Goal: Task Accomplishment & Management: Manage account settings

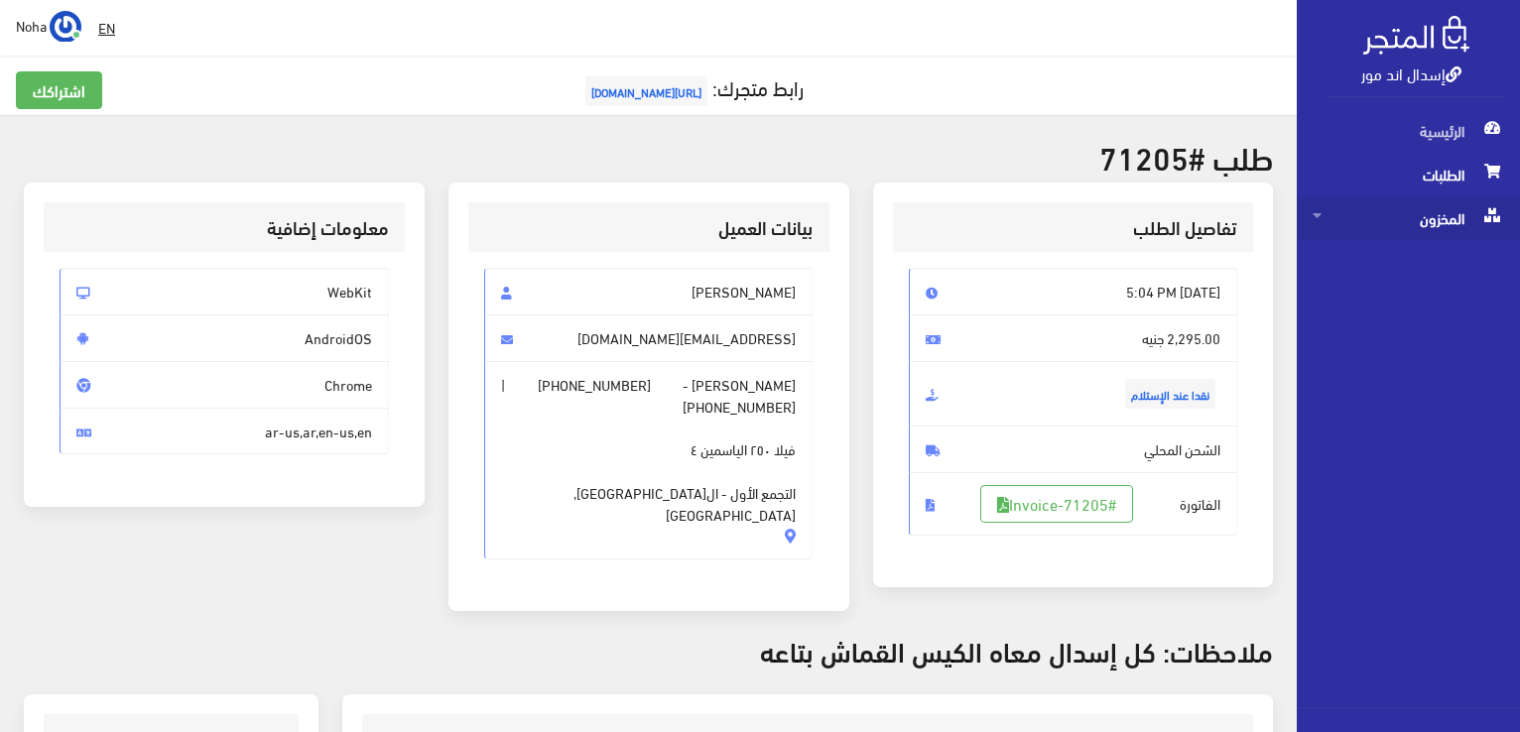
click at [1444, 219] on span "المخزون" at bounding box center [1407, 218] width 191 height 44
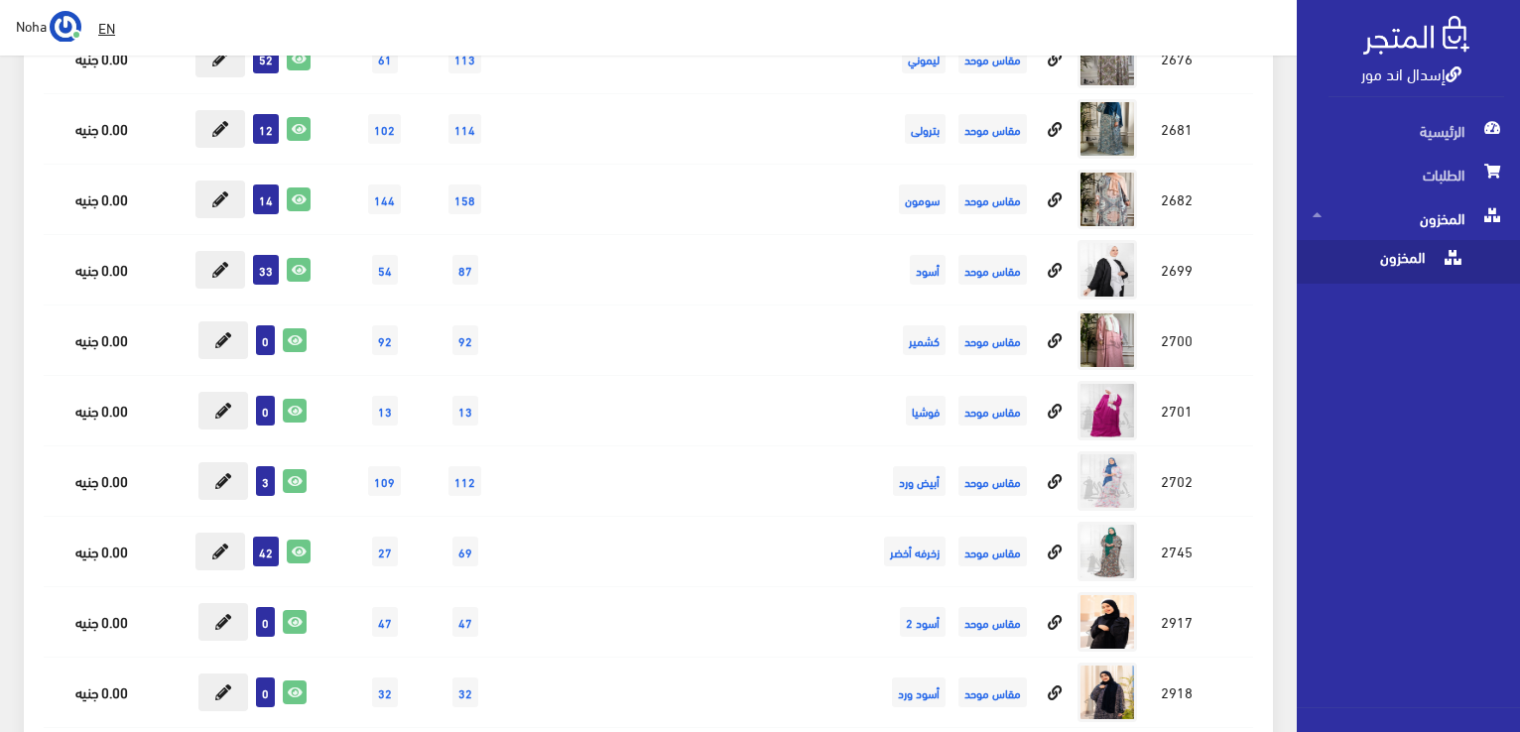
scroll to position [10613, 0]
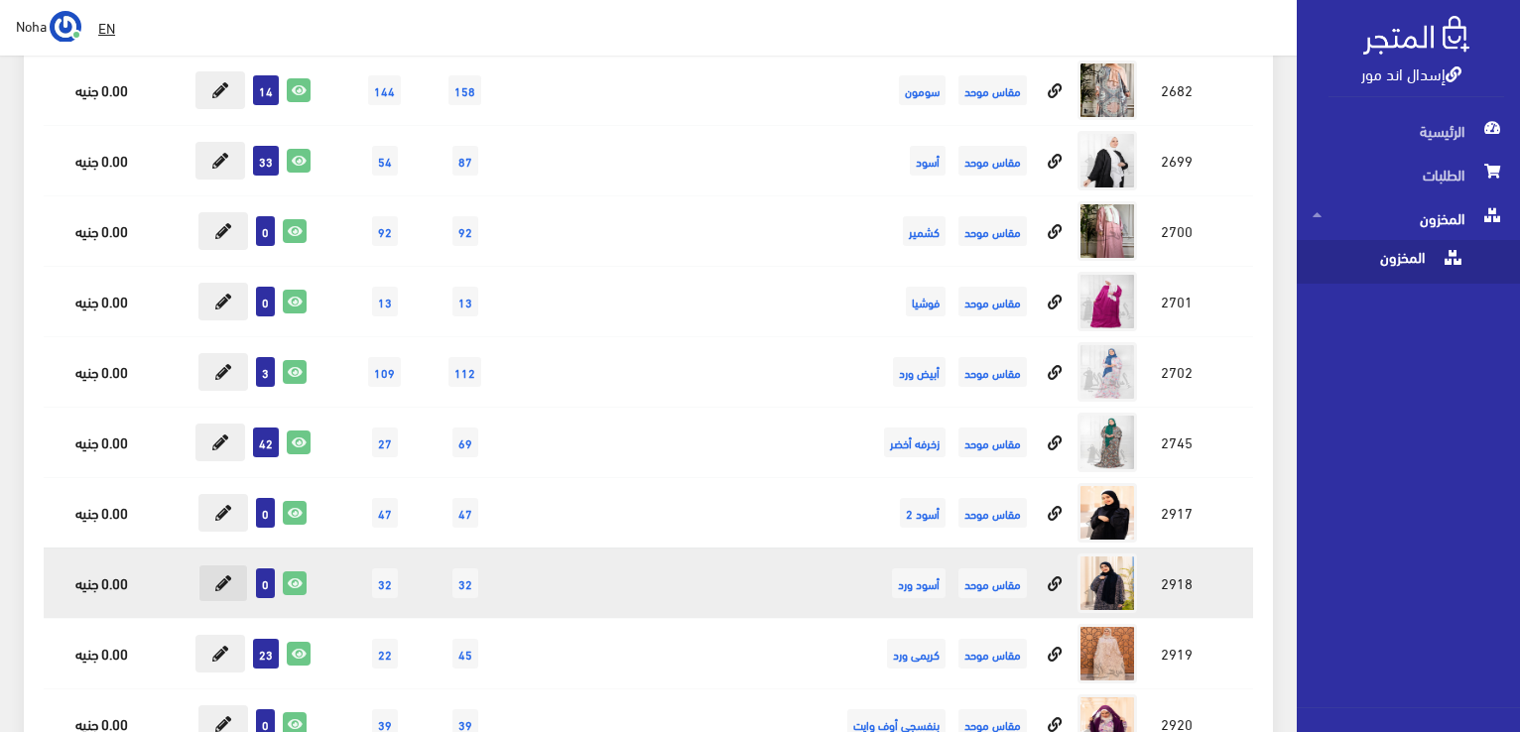
click at [228, 575] on icon at bounding box center [223, 583] width 16 height 16
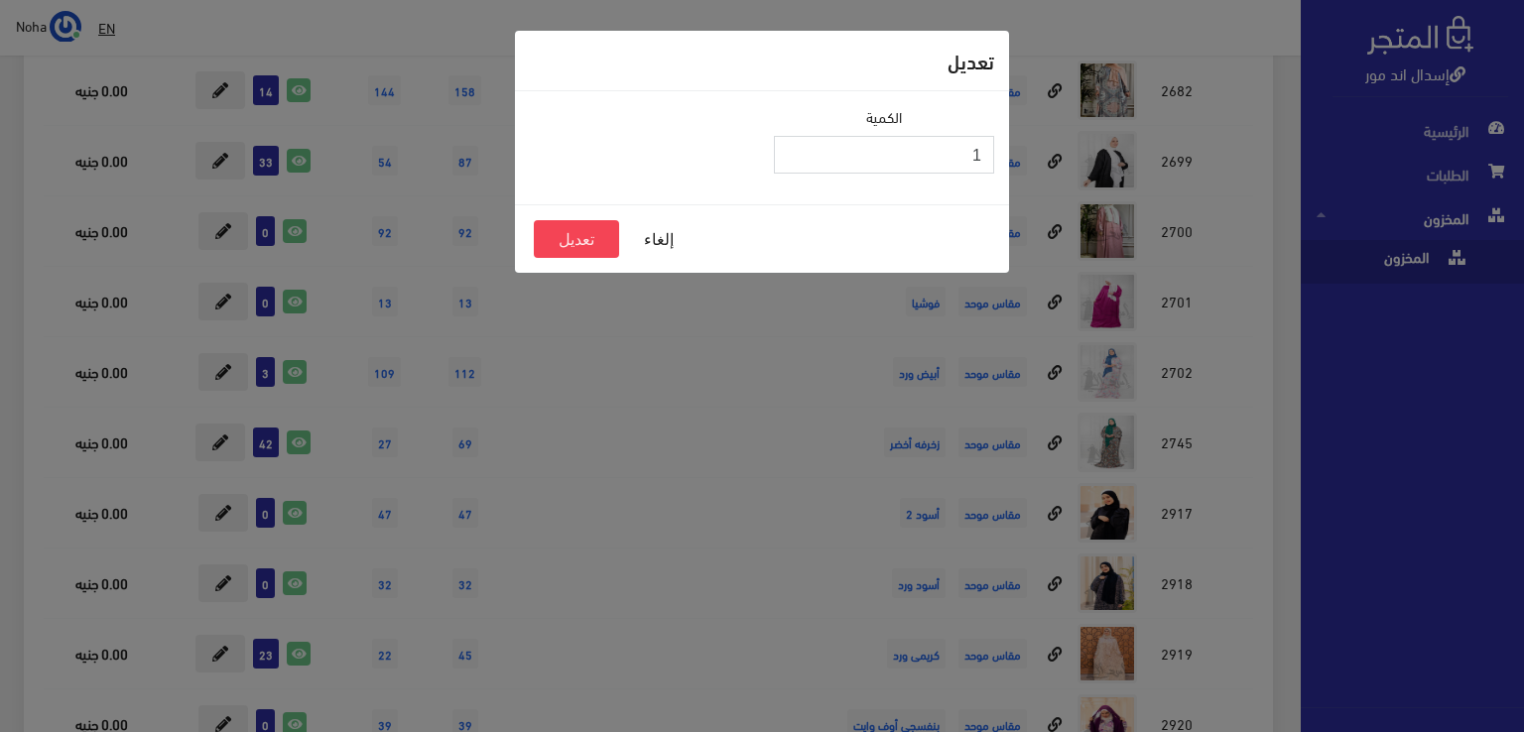
type input "1"
click at [797, 150] on input "1" at bounding box center [884, 155] width 220 height 38
click at [585, 242] on button "تعديل" at bounding box center [576, 239] width 85 height 38
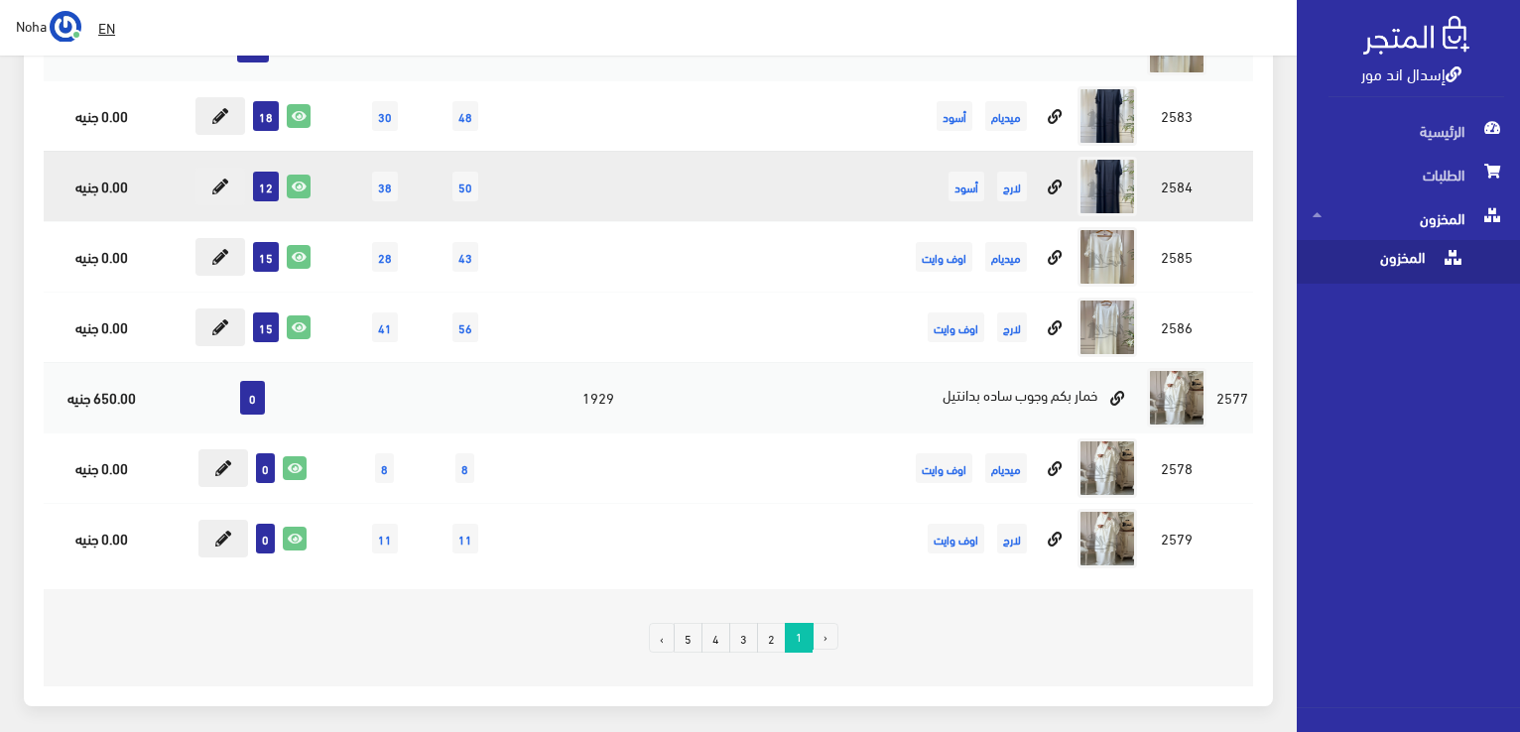
scroll to position [14082, 0]
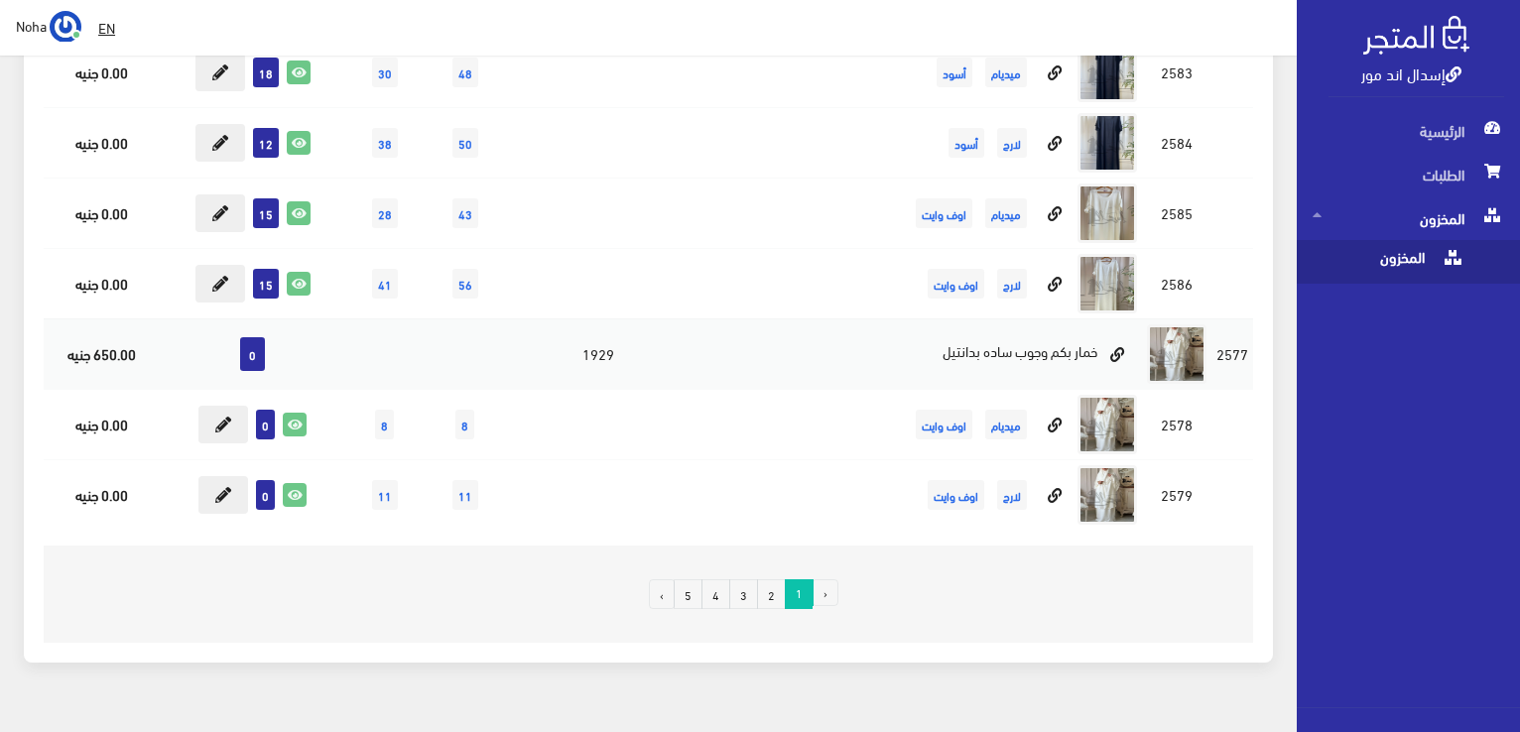
click at [774, 579] on link "2" at bounding box center [771, 594] width 29 height 30
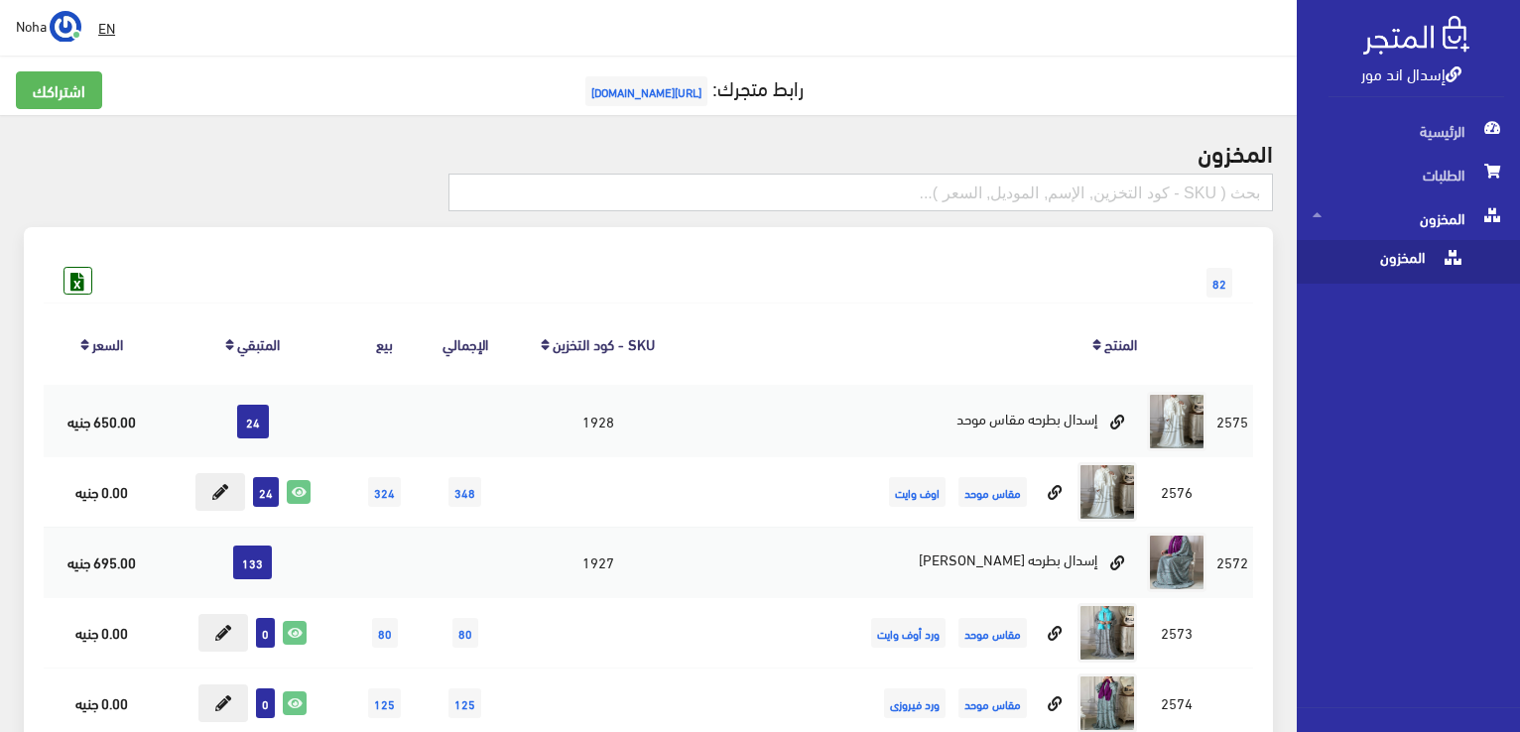
click at [1054, 187] on input "text" at bounding box center [860, 193] width 824 height 38
type input "فستان"
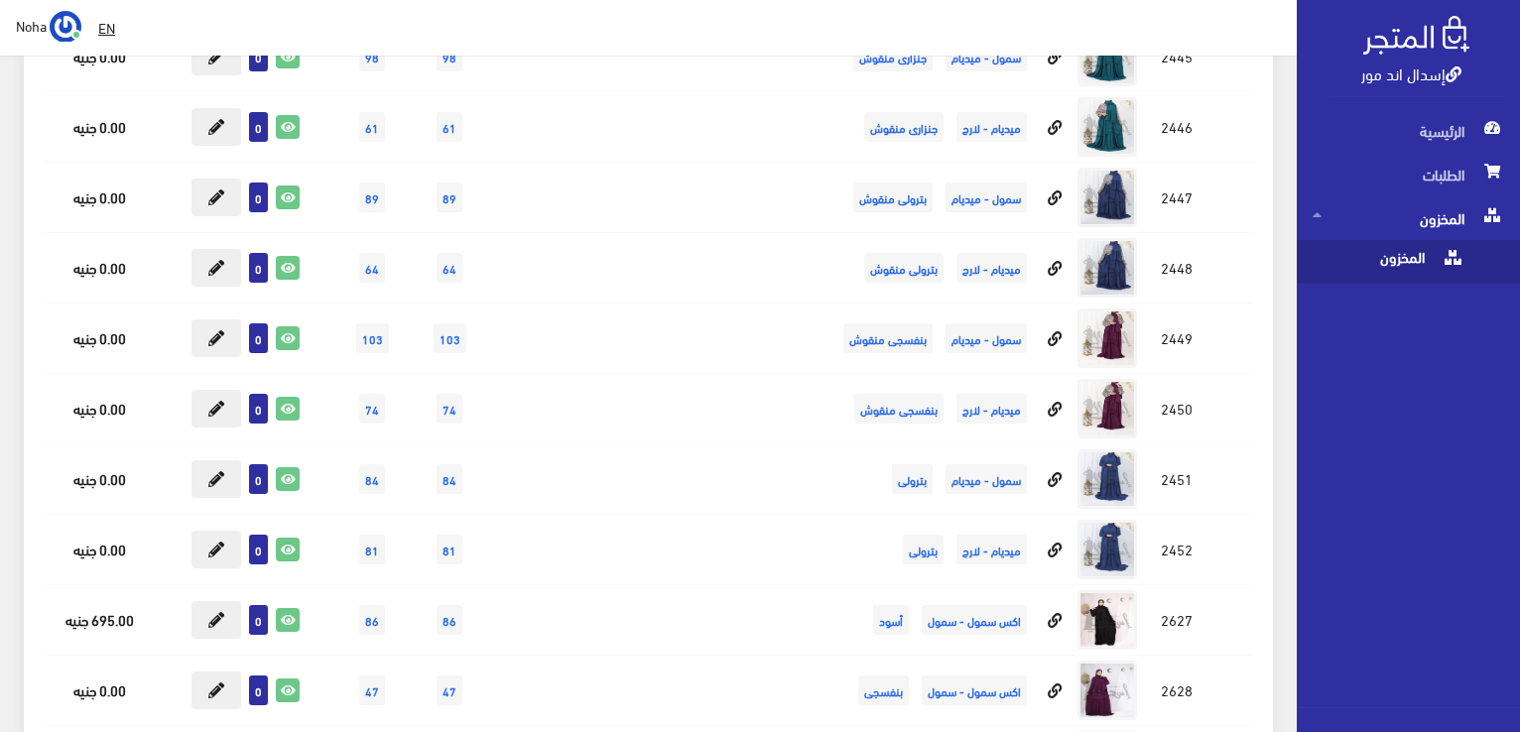
scroll to position [3075, 0]
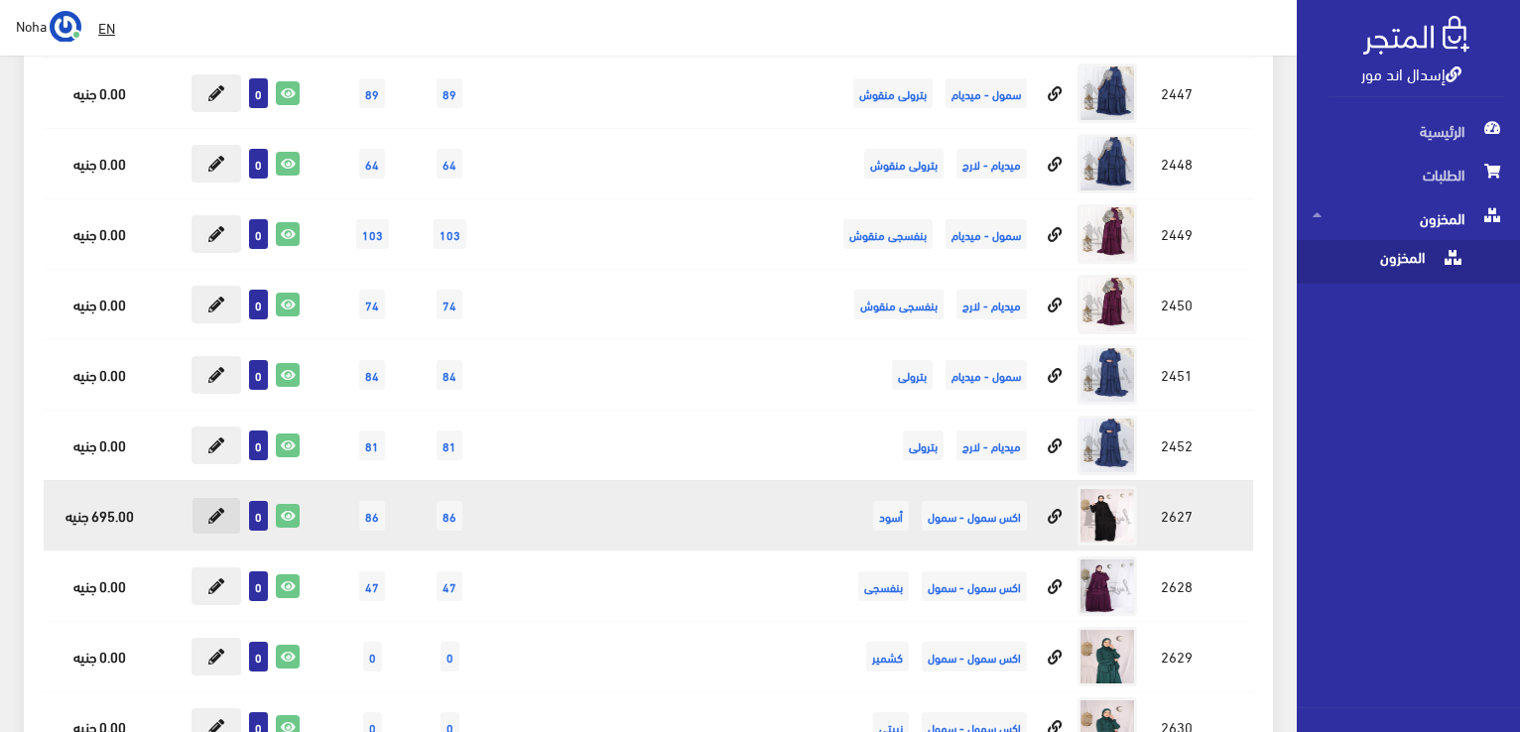
click at [212, 509] on icon at bounding box center [216, 516] width 16 height 16
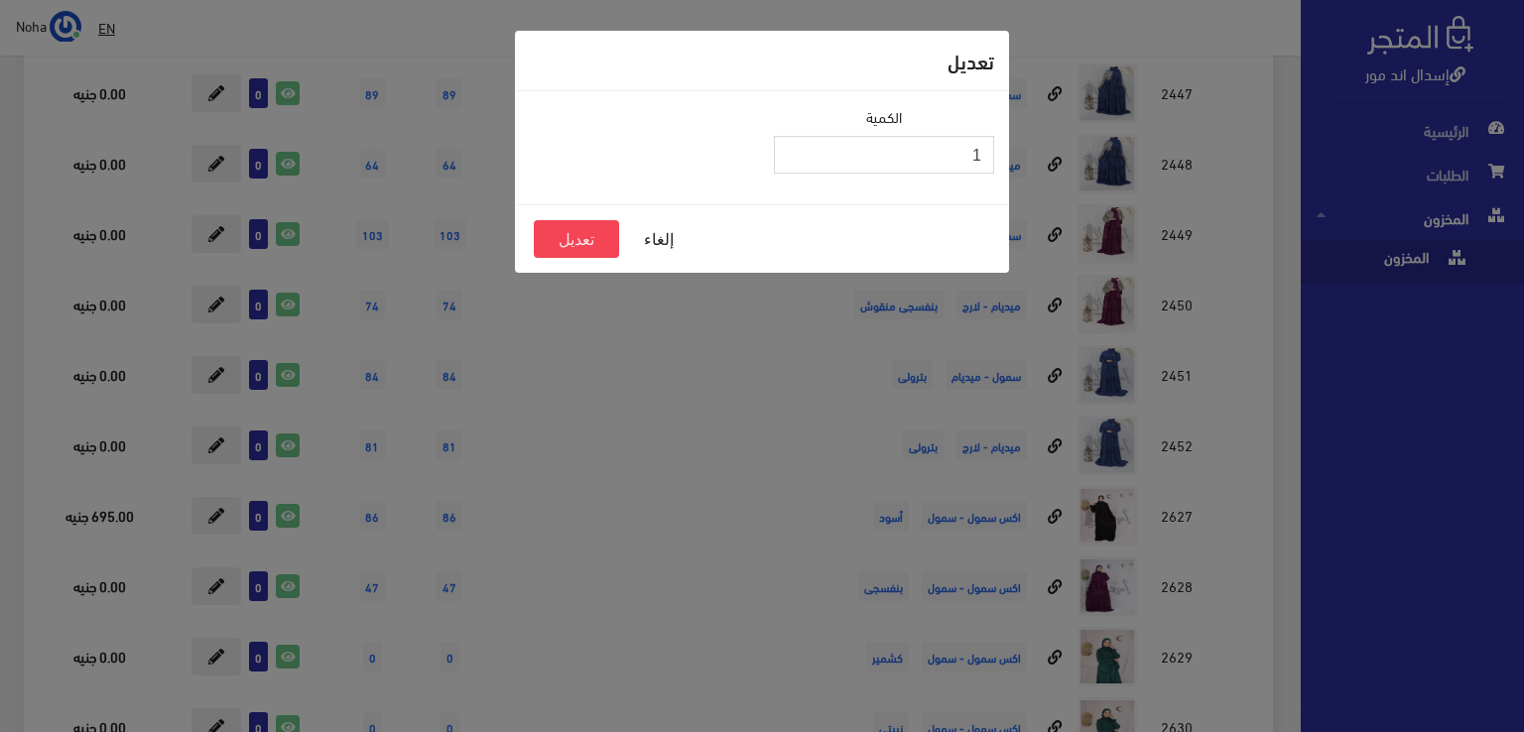
type input "1"
click at [792, 148] on input "1" at bounding box center [884, 155] width 220 height 38
click at [583, 236] on button "تعديل" at bounding box center [576, 239] width 85 height 38
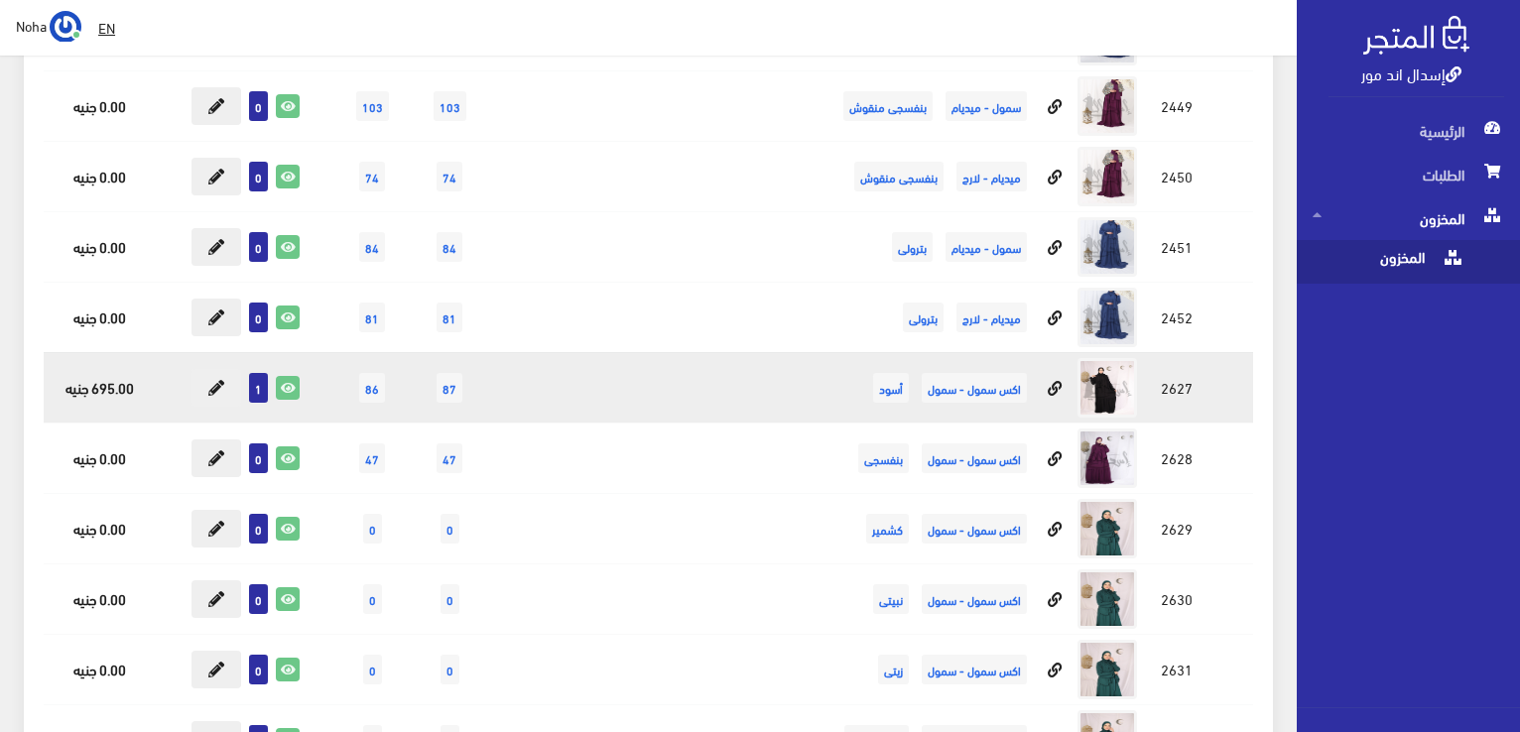
scroll to position [3273, 0]
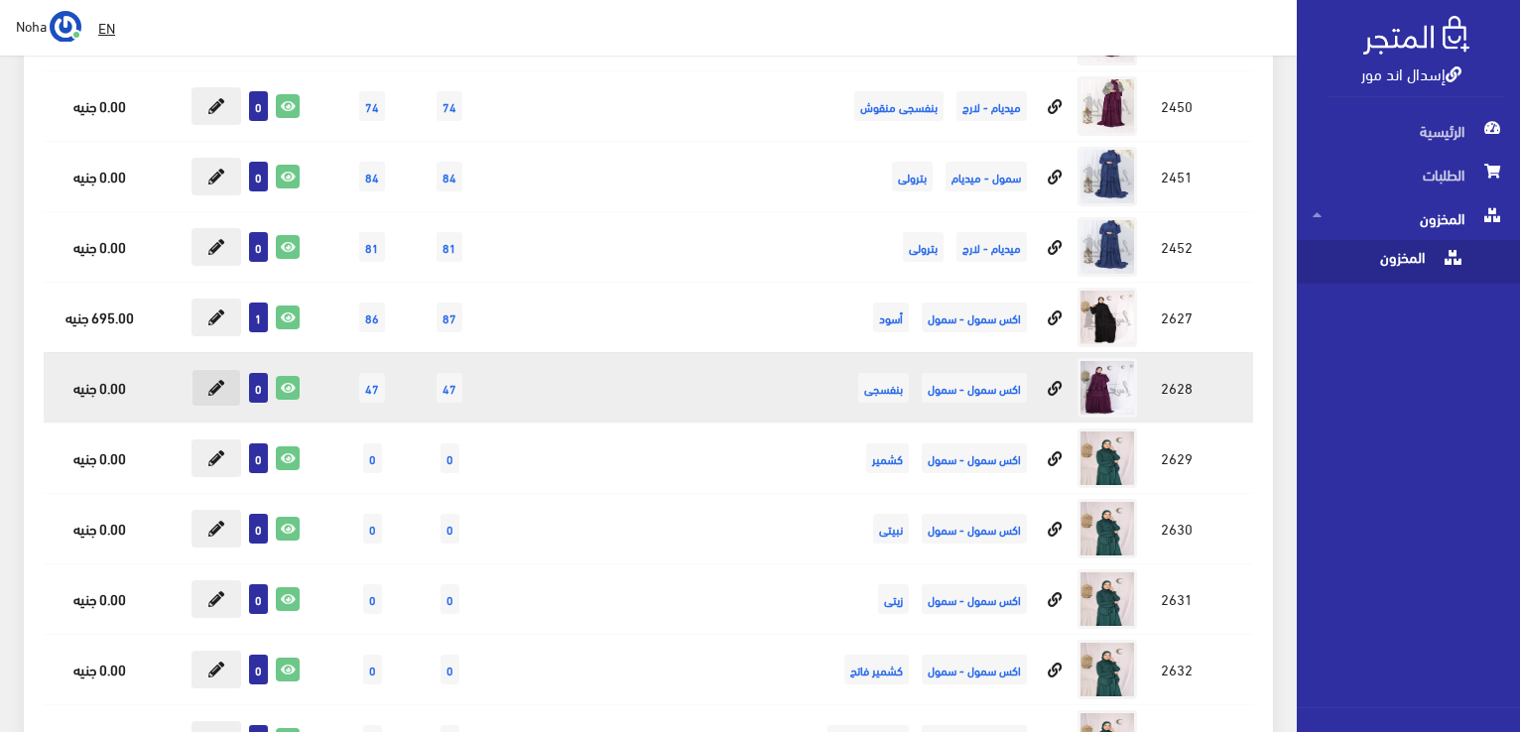
click at [220, 384] on icon at bounding box center [216, 388] width 16 height 16
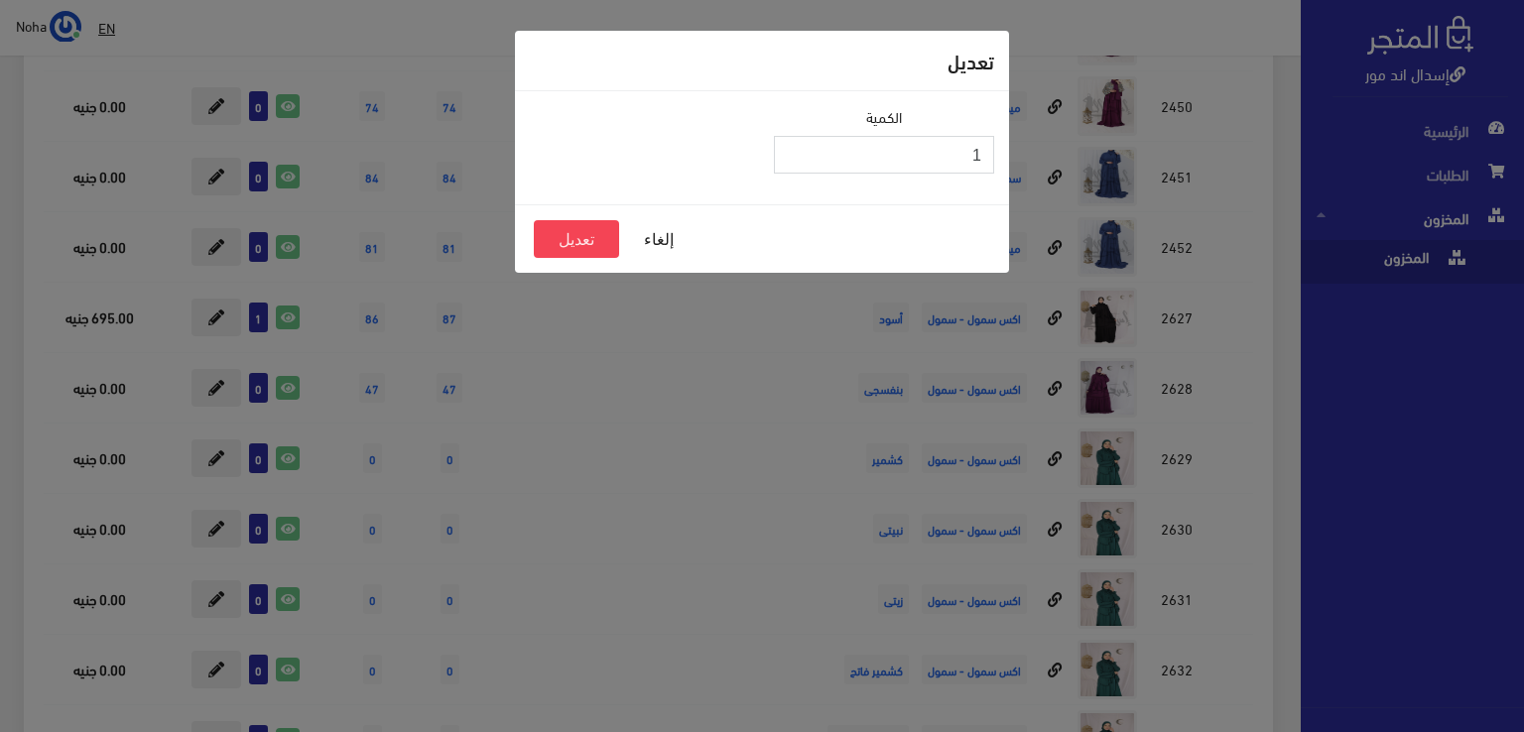
type input "1"
click at [796, 148] on input "1" at bounding box center [884, 155] width 220 height 38
click at [591, 237] on button "تعديل" at bounding box center [576, 239] width 85 height 38
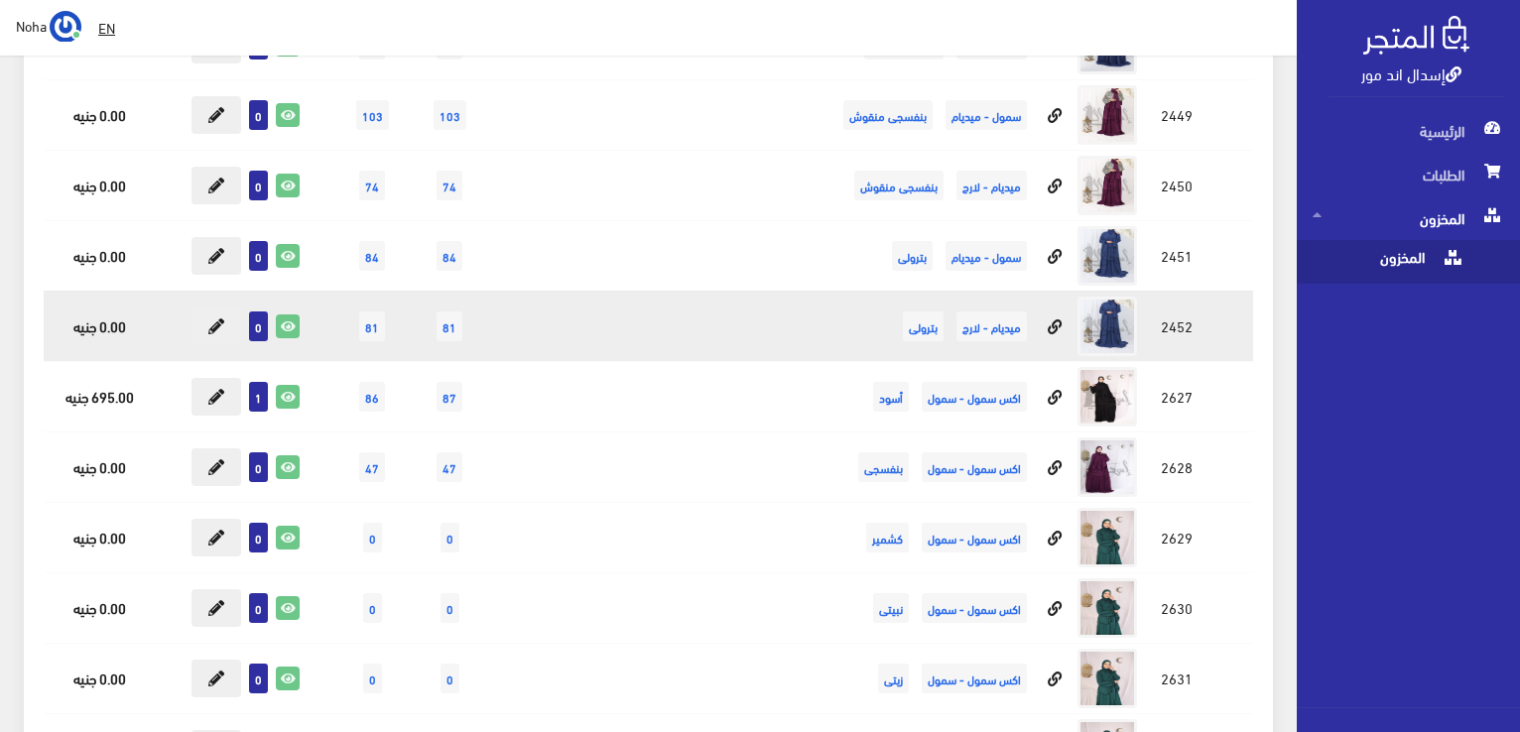
scroll to position [3075, 0]
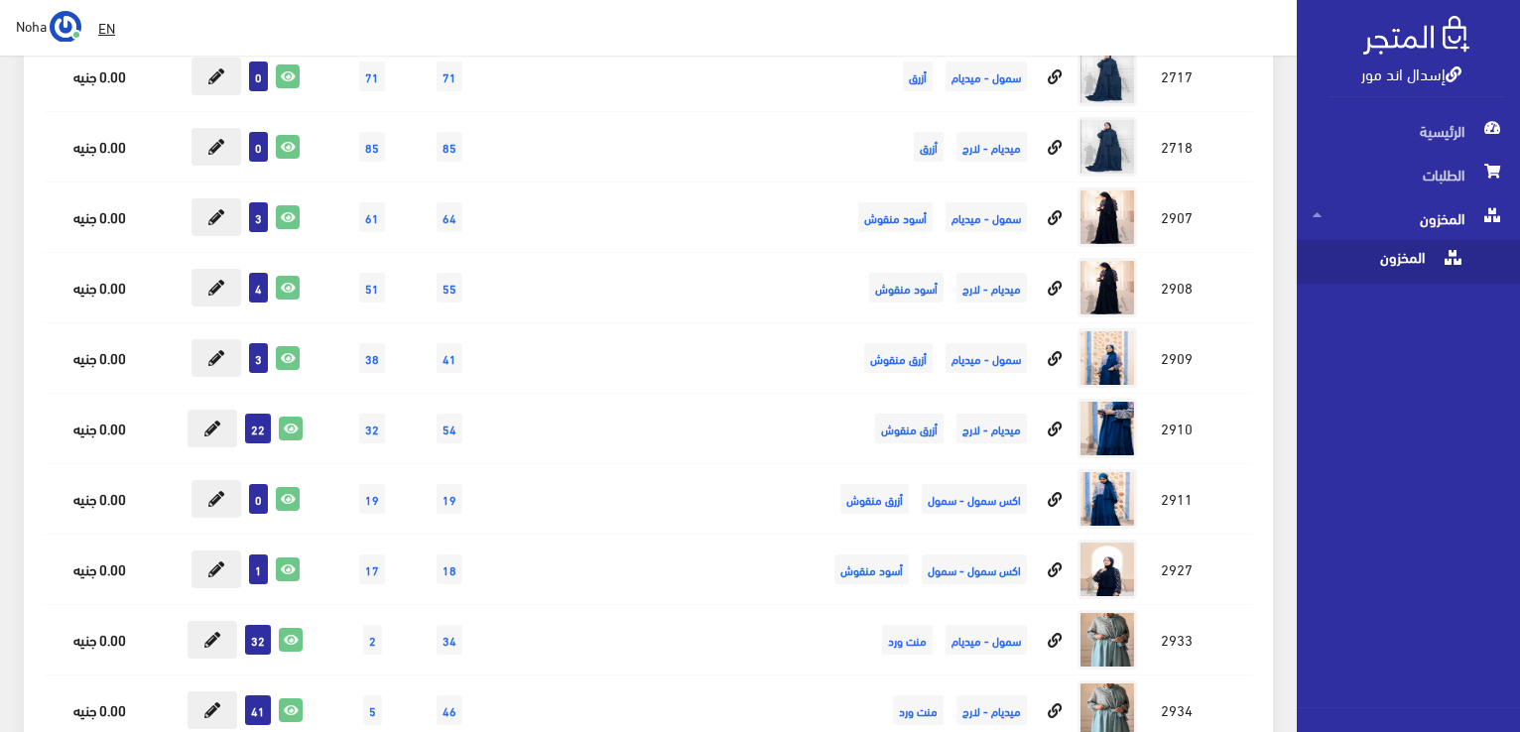
scroll to position [5158, 0]
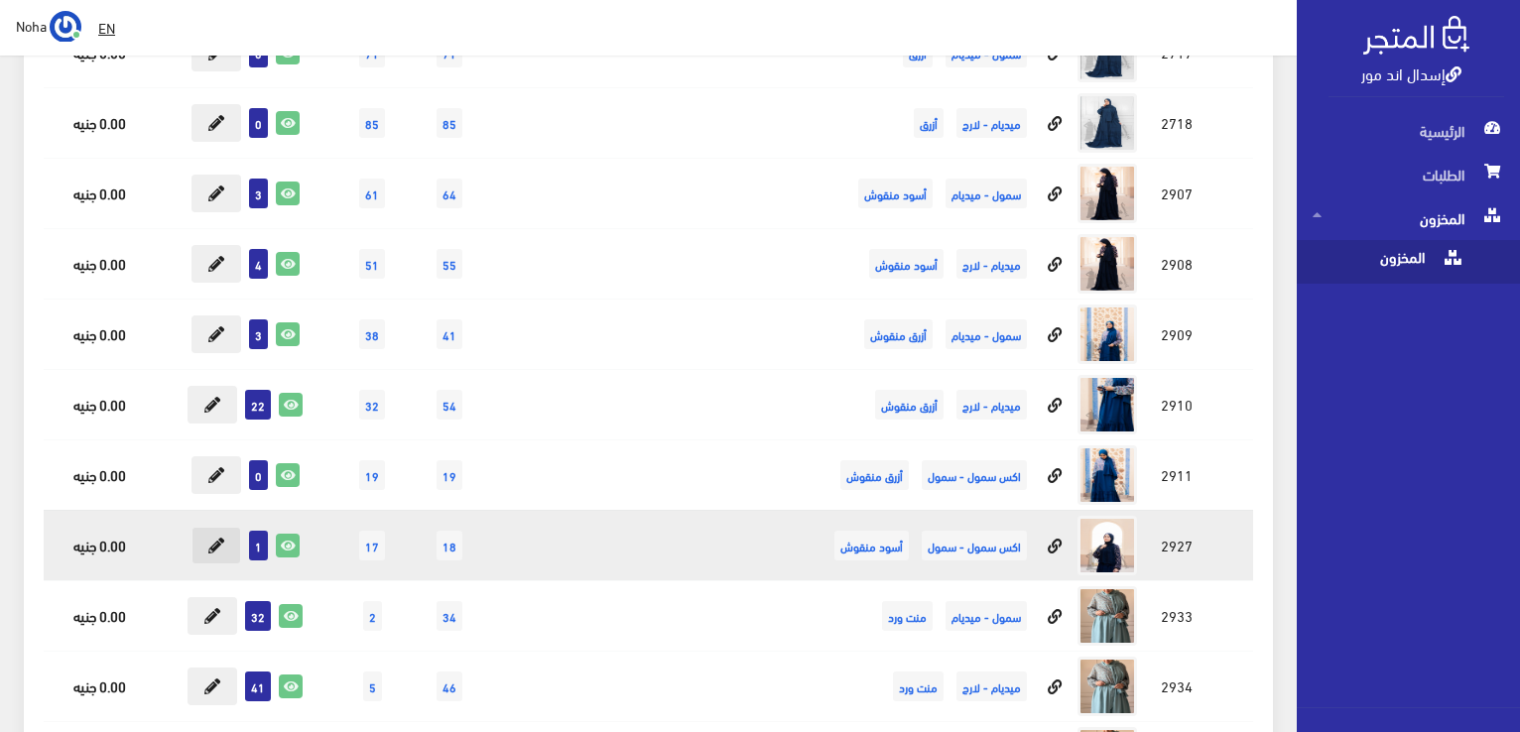
click at [214, 538] on icon at bounding box center [216, 546] width 16 height 16
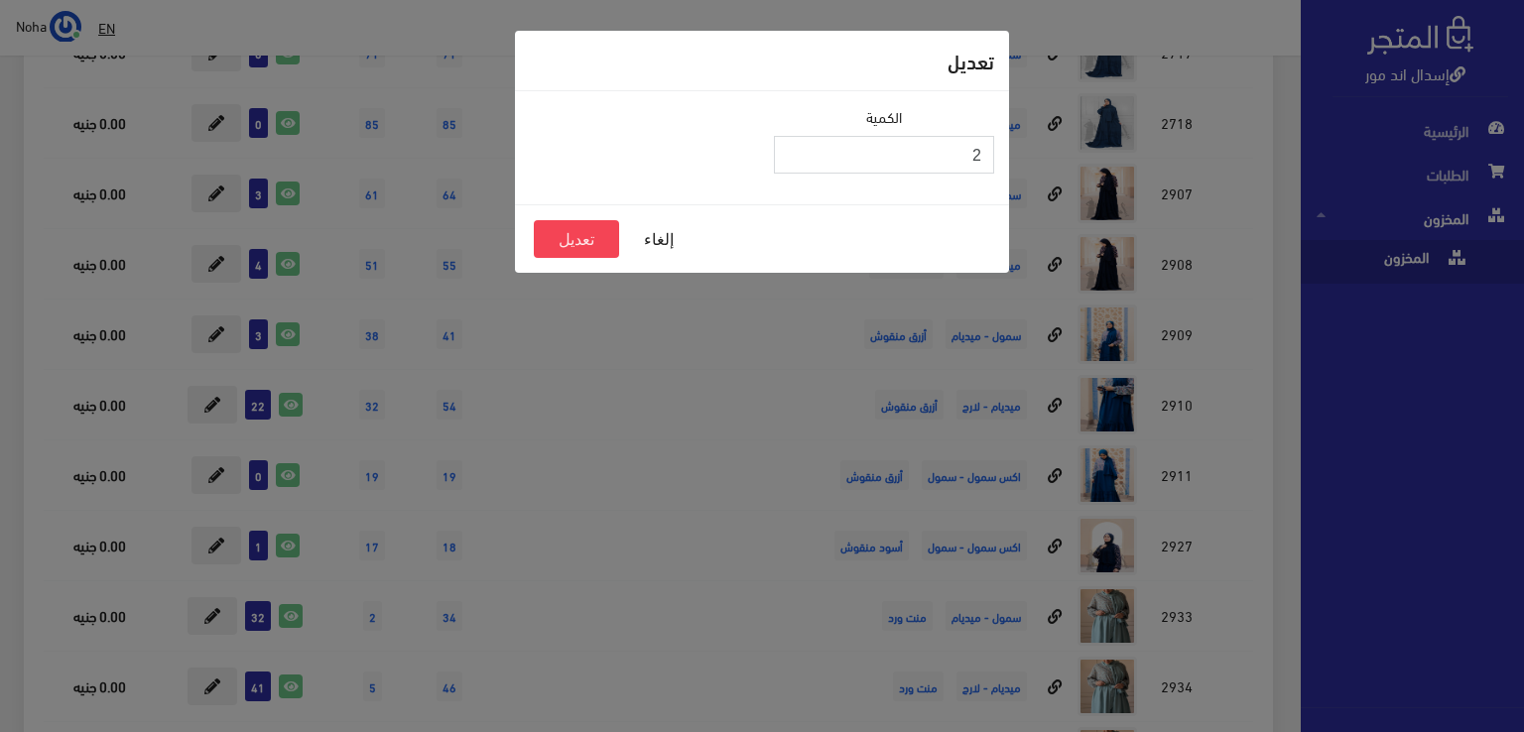
click at [796, 151] on input "2" at bounding box center [884, 155] width 220 height 38
click at [796, 151] on input "3" at bounding box center [884, 155] width 220 height 38
click at [796, 151] on input "4" at bounding box center [884, 155] width 220 height 38
click at [796, 151] on input "5" at bounding box center [884, 155] width 220 height 38
click at [795, 158] on input "4" at bounding box center [884, 155] width 220 height 38
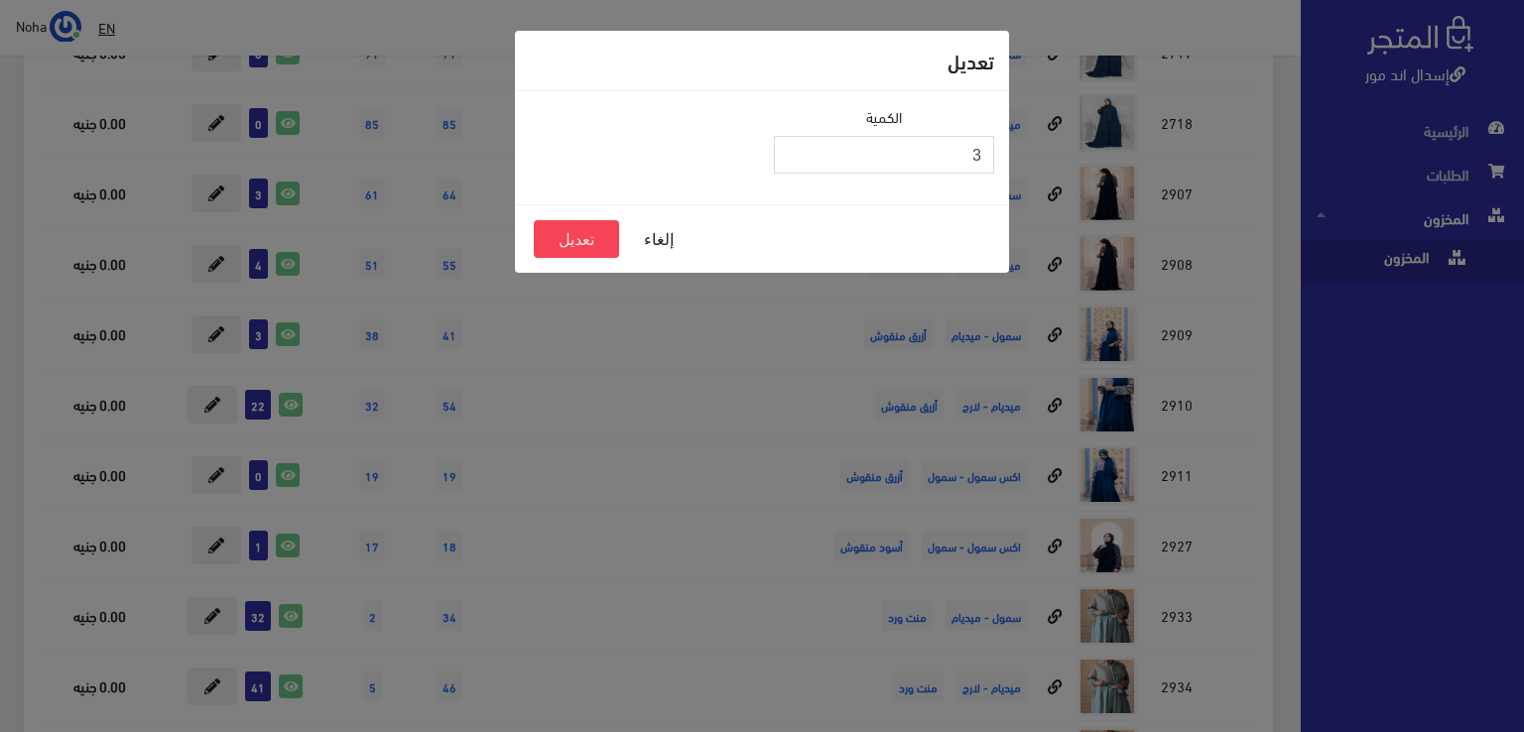
type input "3"
click at [795, 158] on input "3" at bounding box center [884, 155] width 220 height 38
click at [603, 239] on button "تعديل" at bounding box center [576, 239] width 85 height 38
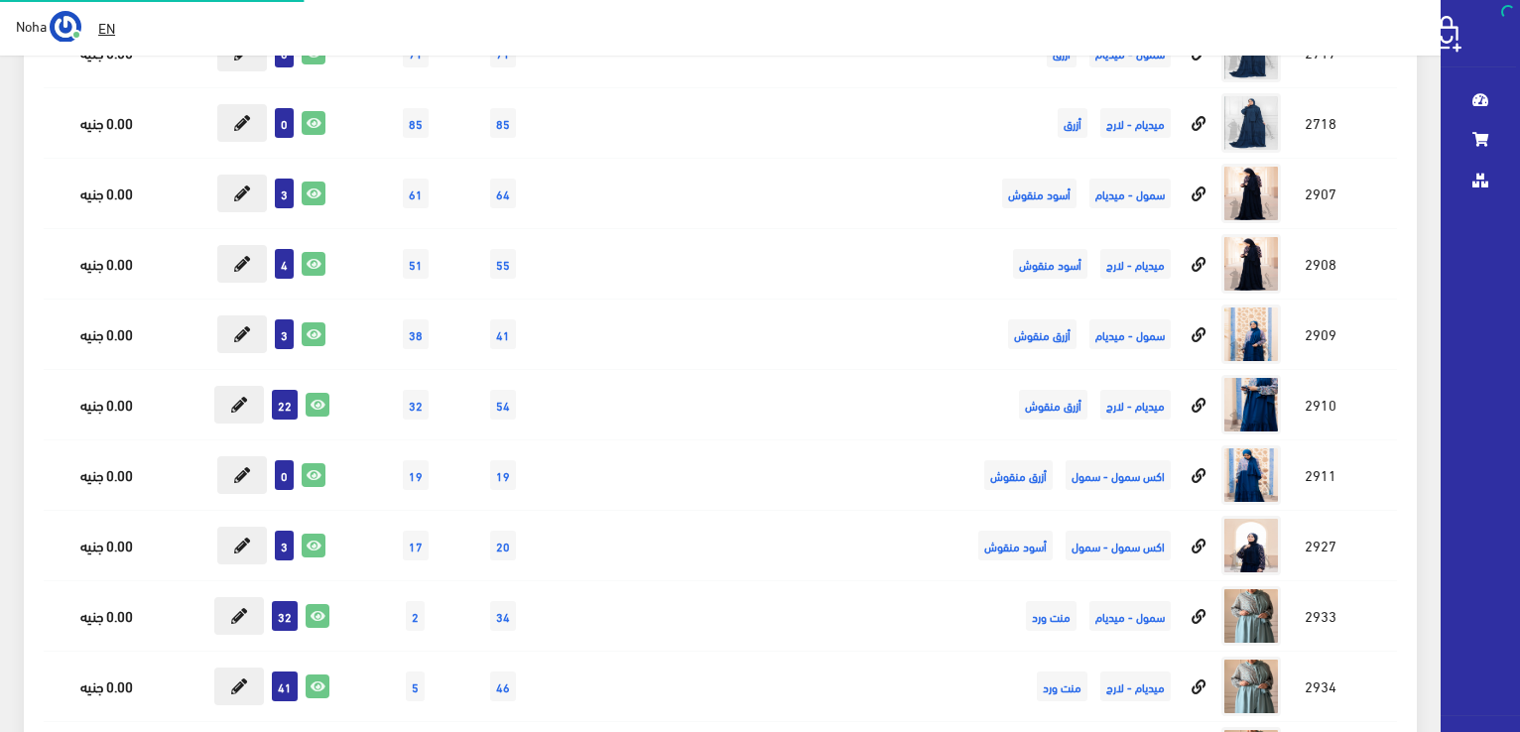
scroll to position [5158, 0]
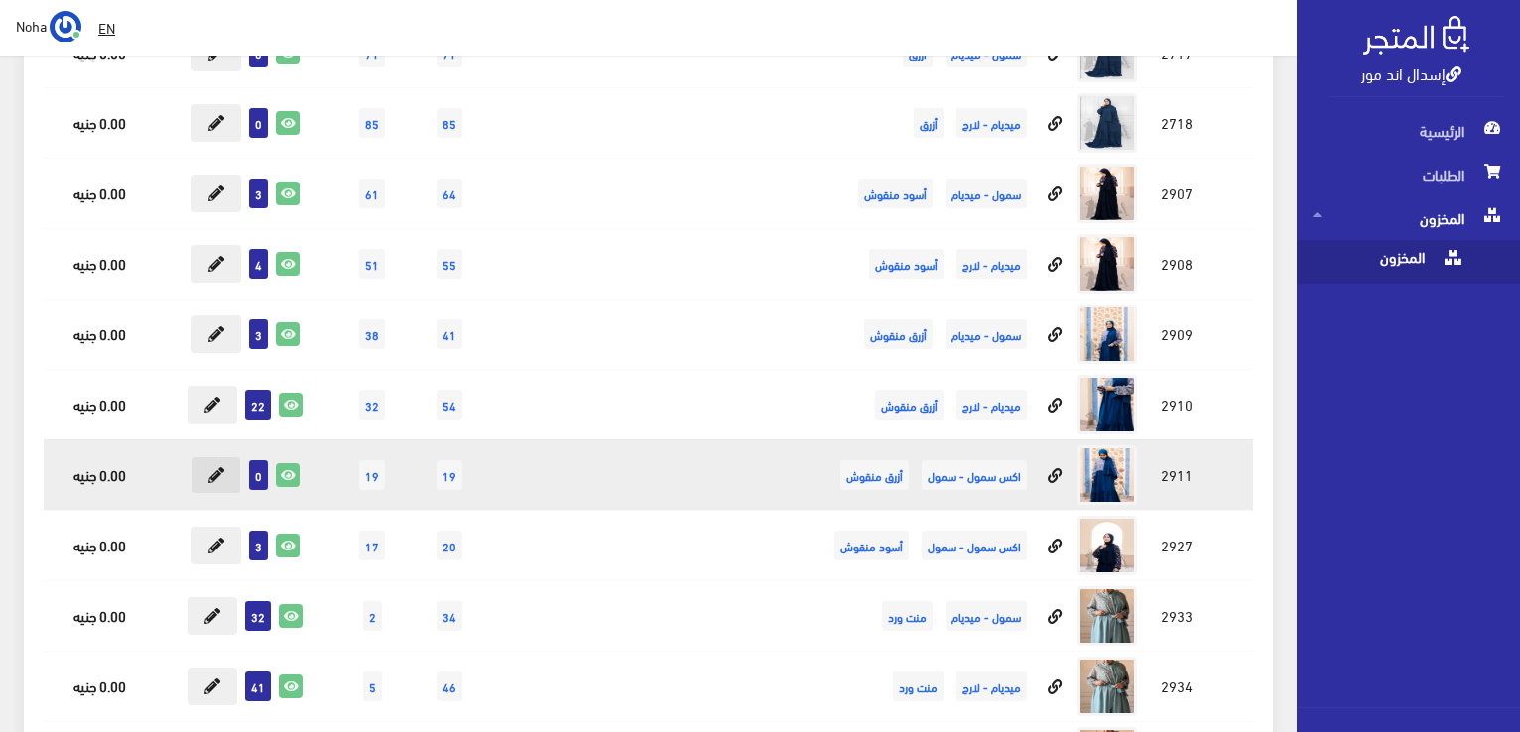
click at [216, 467] on icon at bounding box center [216, 475] width 16 height 16
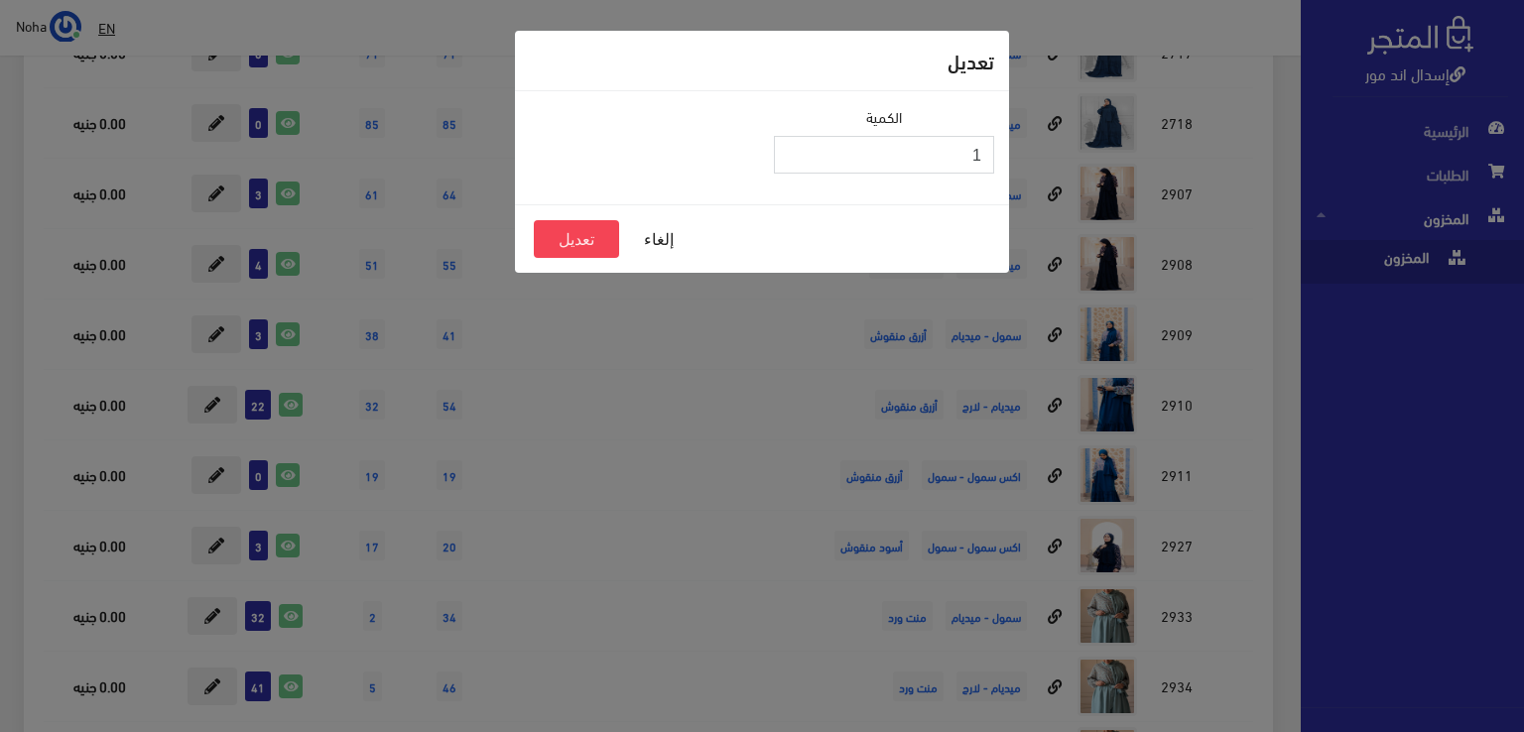
click at [790, 148] on input "1" at bounding box center [884, 155] width 220 height 38
type input "2"
click at [790, 148] on input "2" at bounding box center [884, 155] width 220 height 38
click at [581, 234] on button "تعديل" at bounding box center [576, 239] width 85 height 38
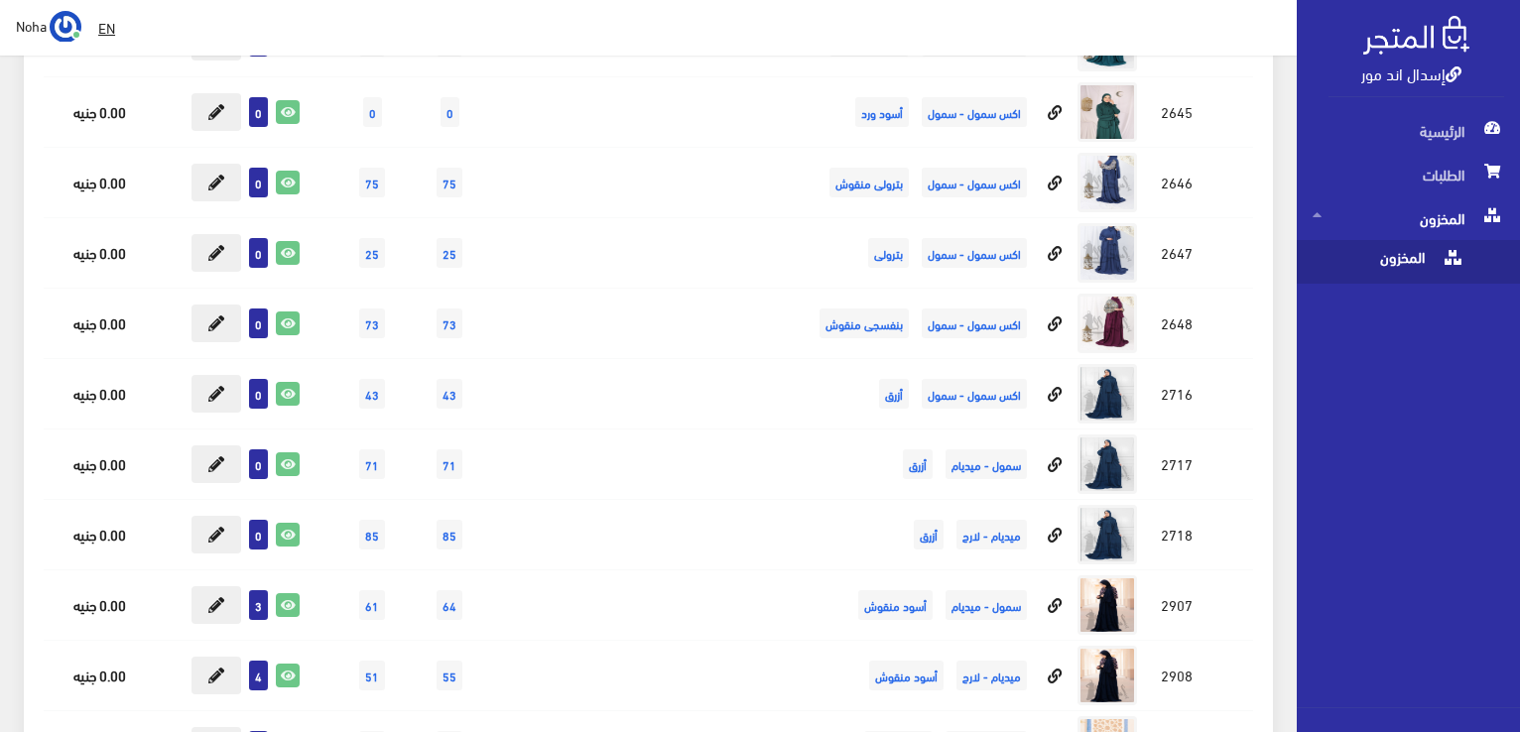
scroll to position [4797, 0]
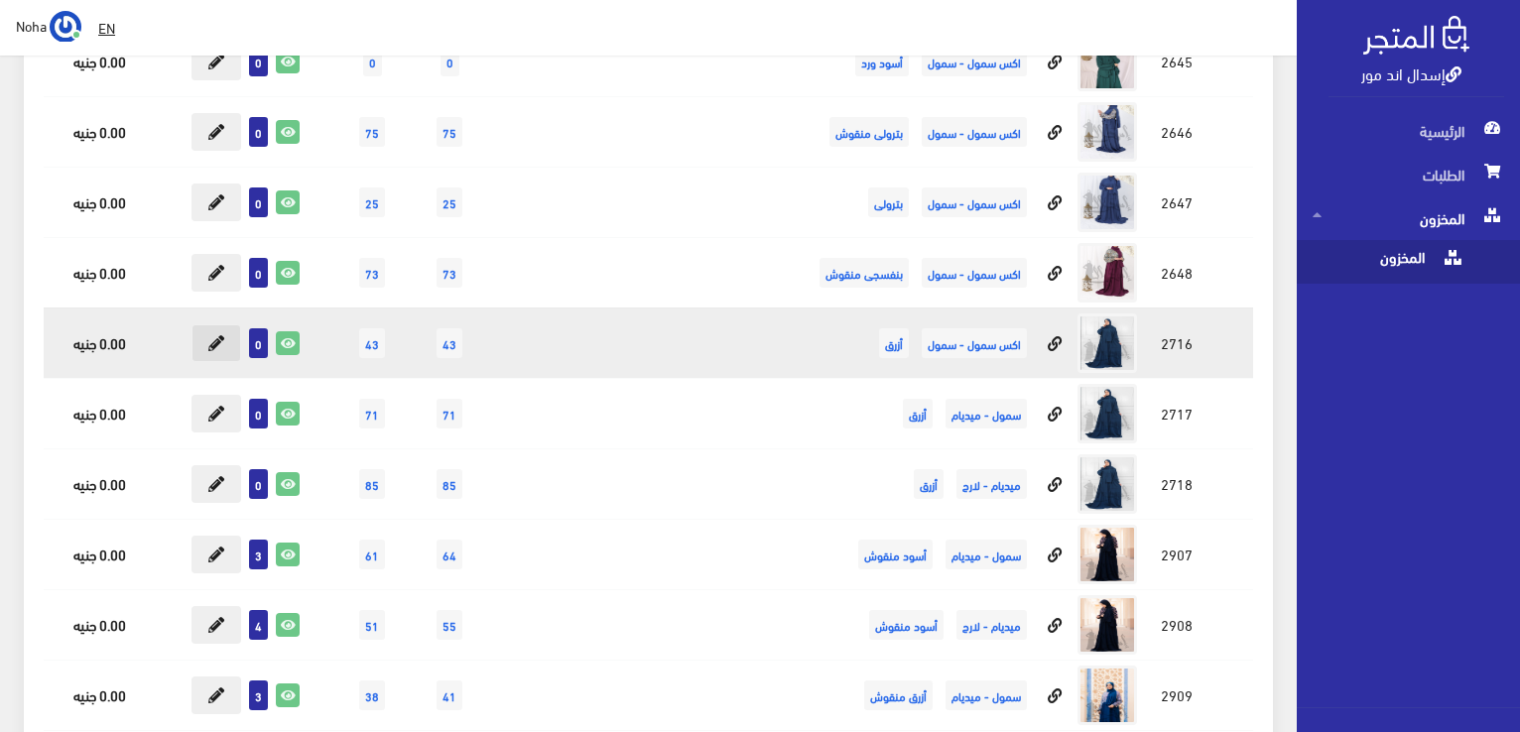
click at [215, 335] on icon at bounding box center [216, 343] width 16 height 16
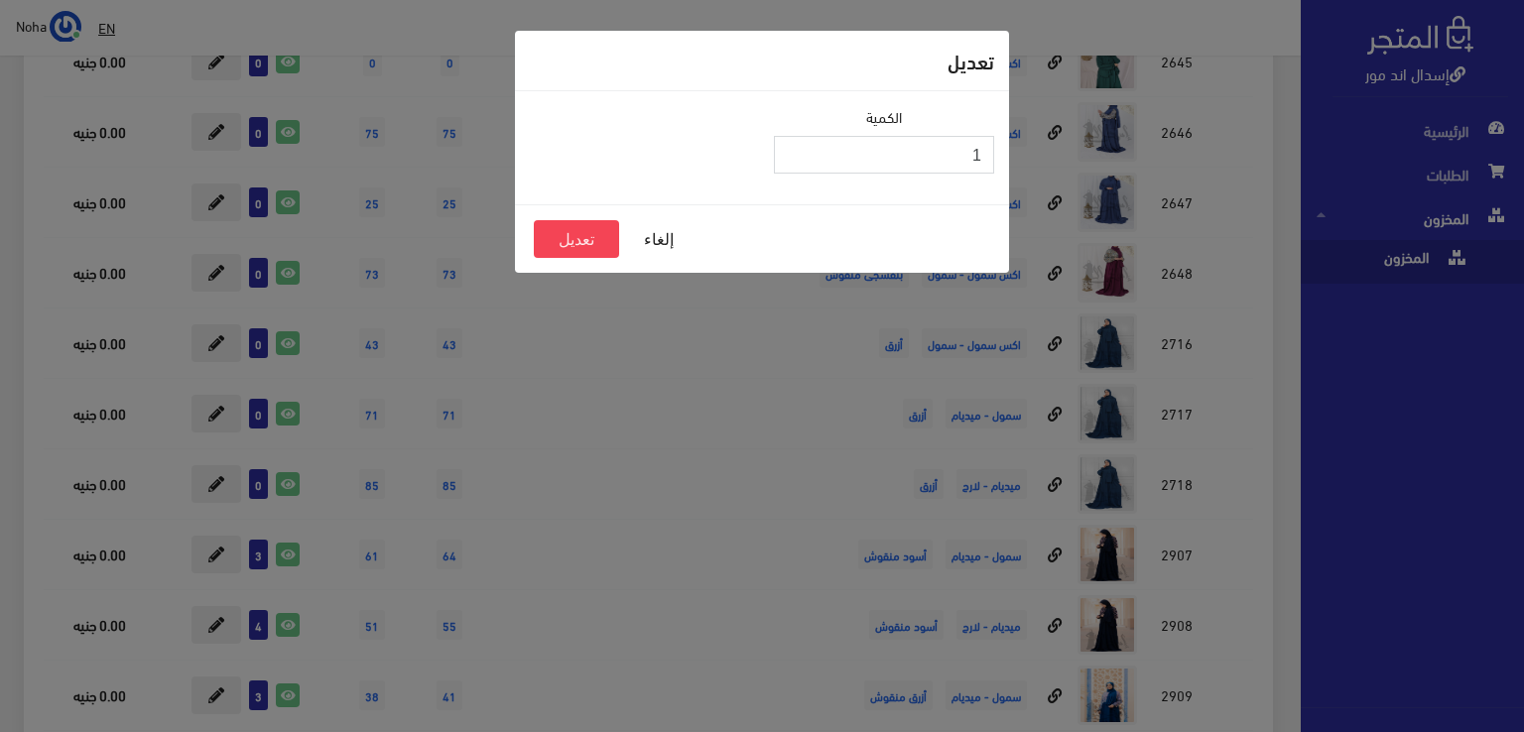
type input "1"
click at [790, 150] on input "1" at bounding box center [884, 155] width 220 height 38
click at [567, 241] on button "تعديل" at bounding box center [576, 239] width 85 height 38
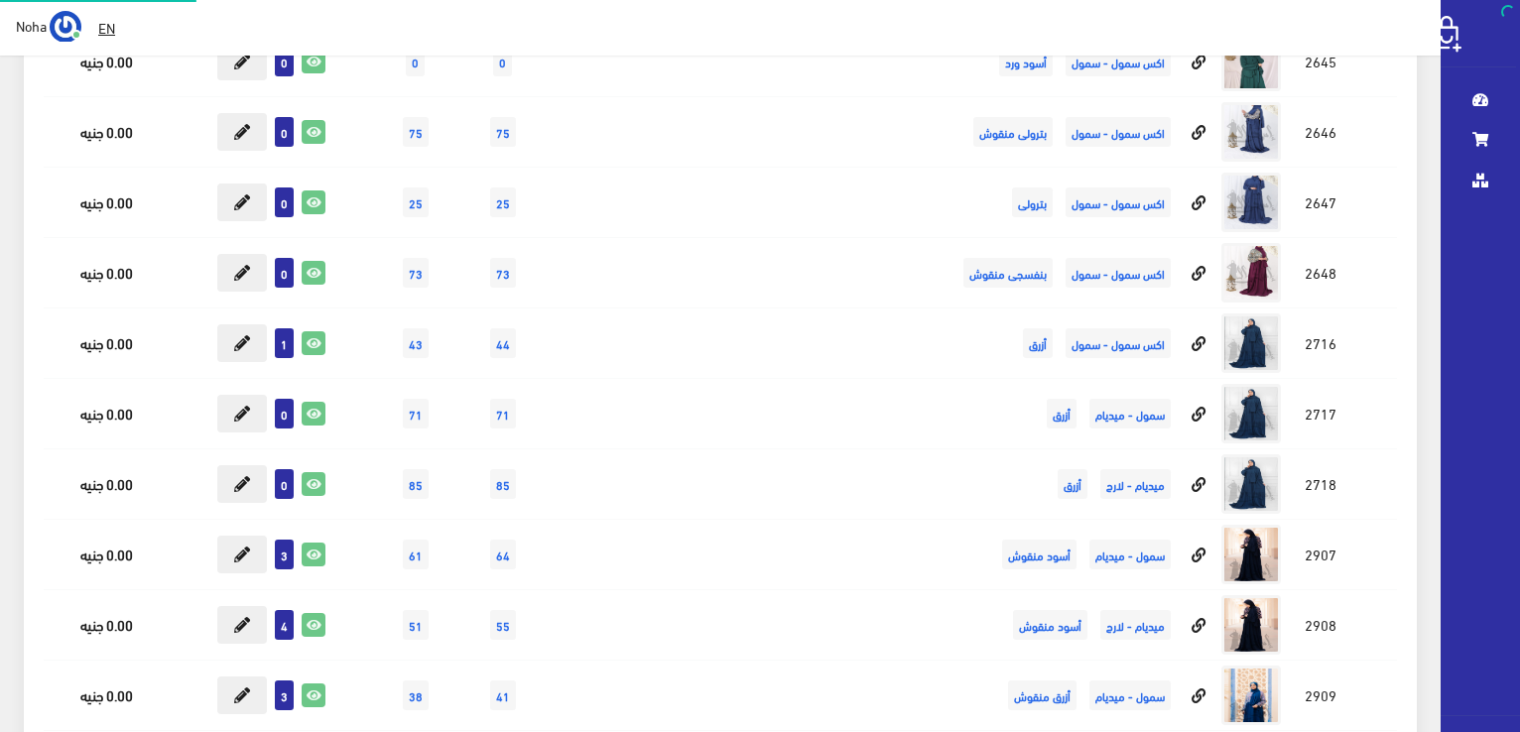
scroll to position [4797, 0]
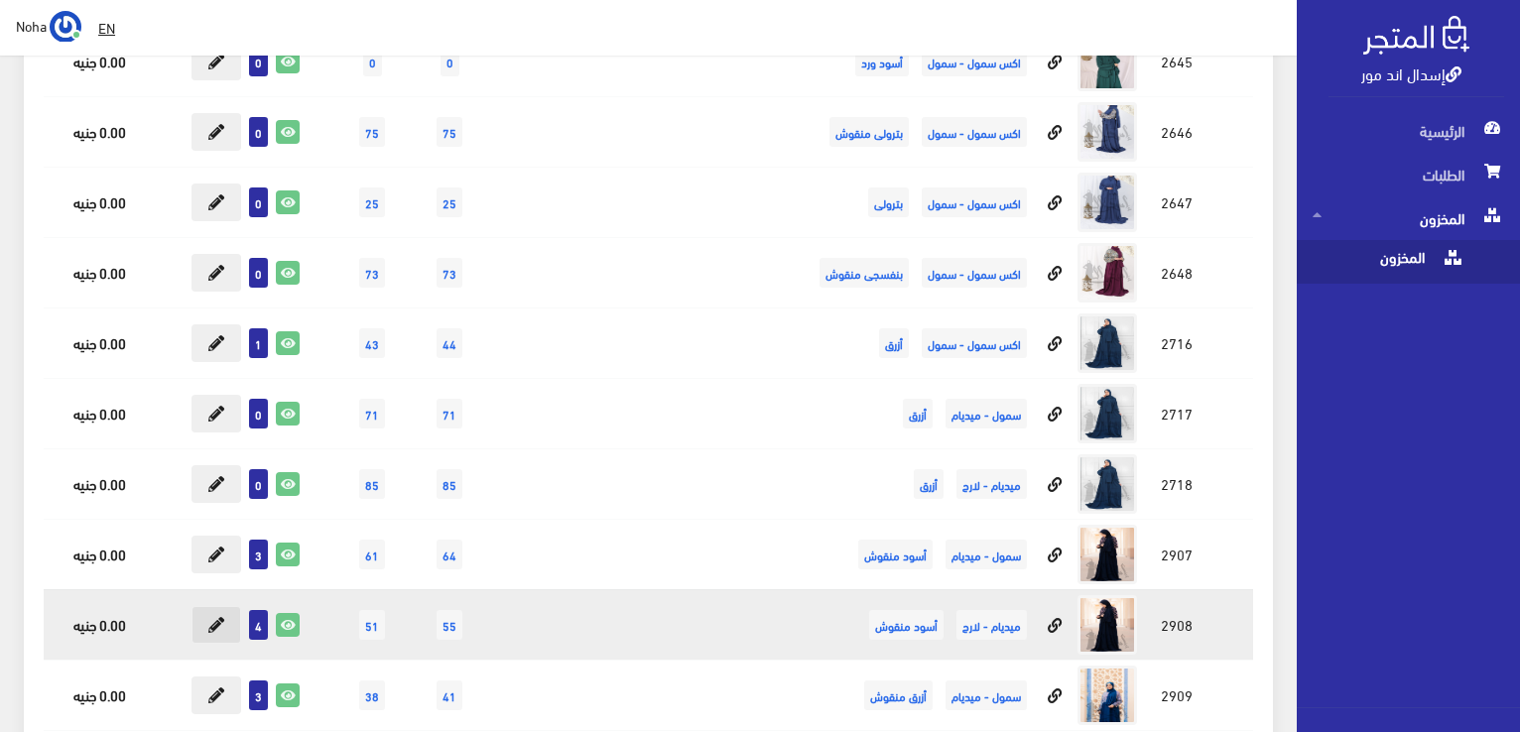
click at [213, 617] on icon at bounding box center [216, 625] width 16 height 16
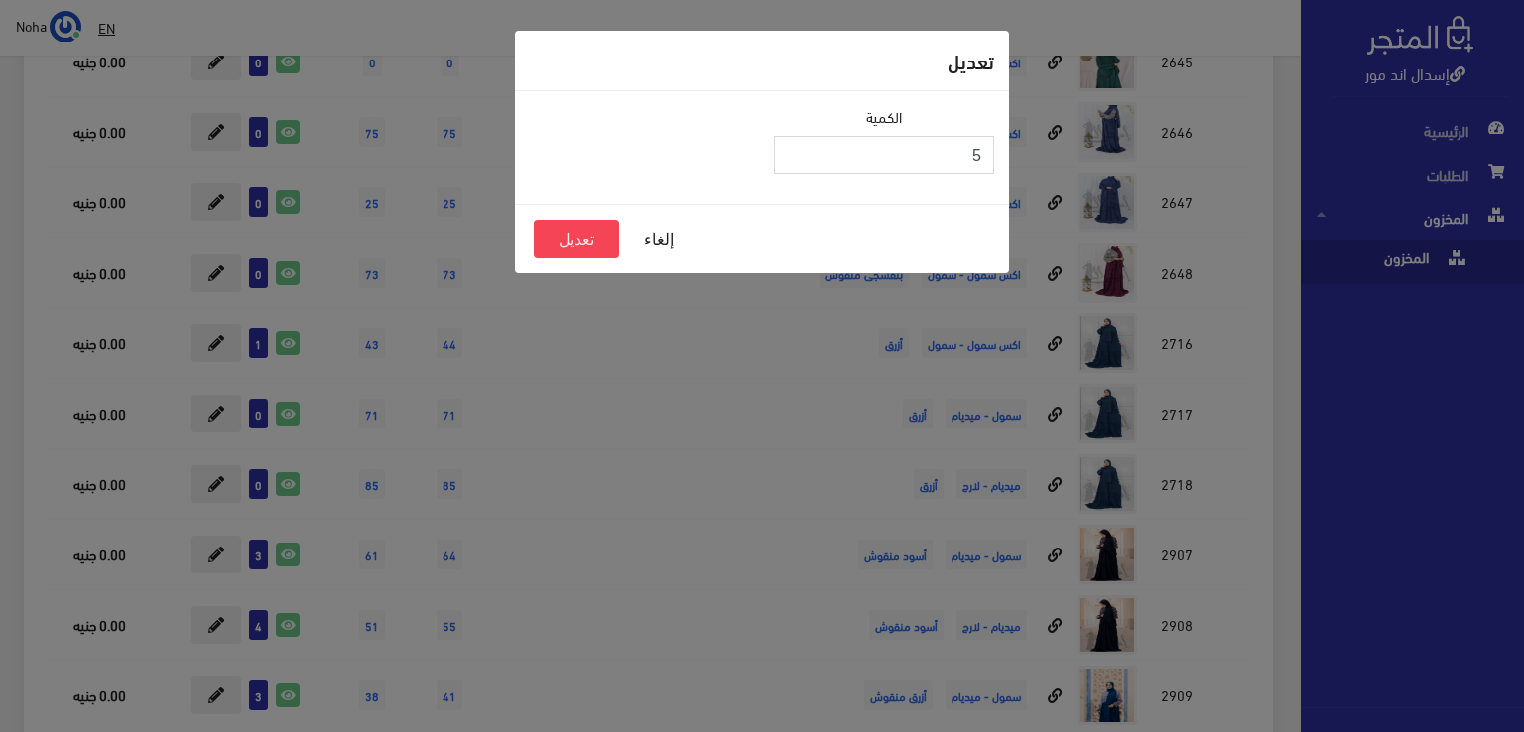
click at [789, 147] on input "5" at bounding box center [884, 155] width 220 height 38
type input "6"
click at [789, 147] on input "6" at bounding box center [884, 155] width 220 height 38
click at [586, 237] on button "تعديل" at bounding box center [576, 239] width 85 height 38
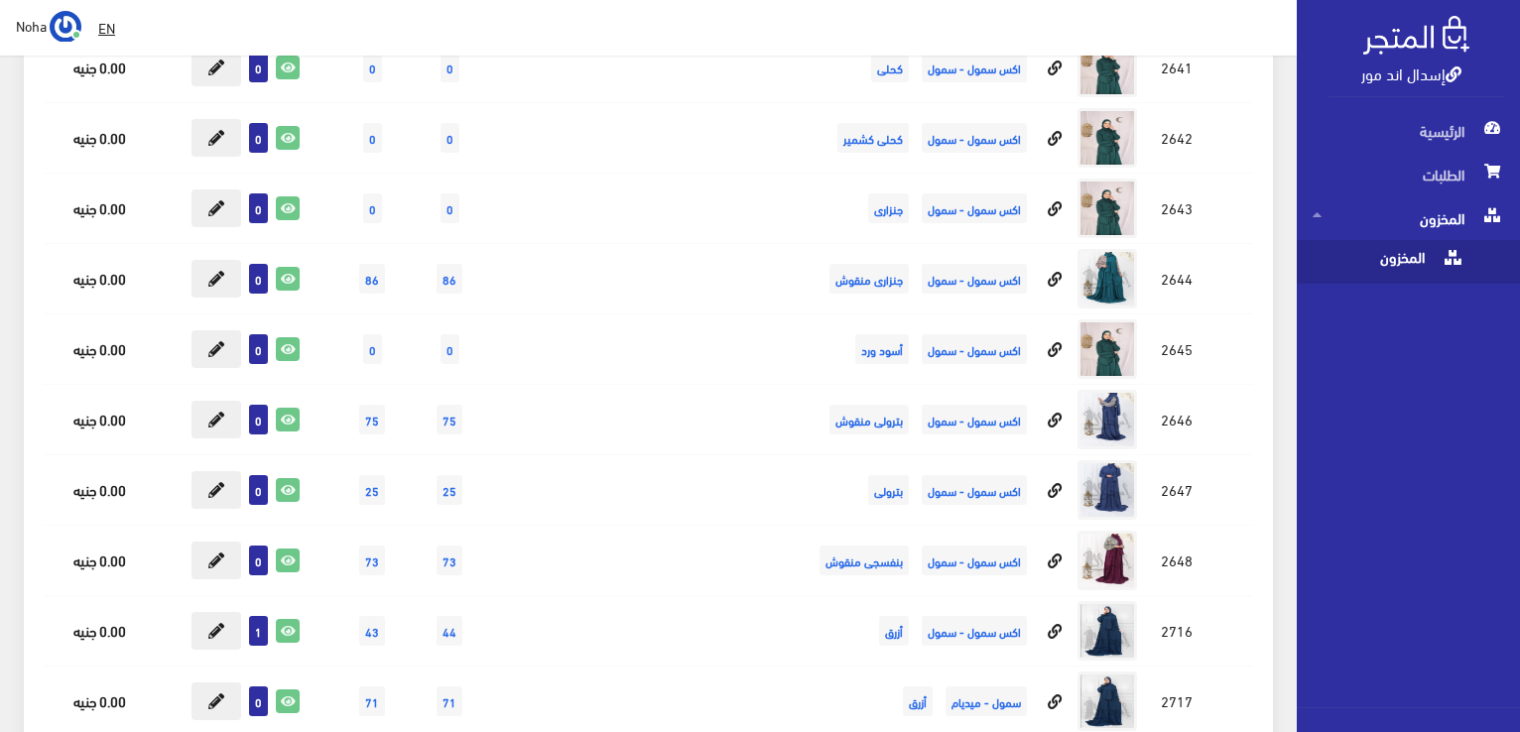
scroll to position [4499, 0]
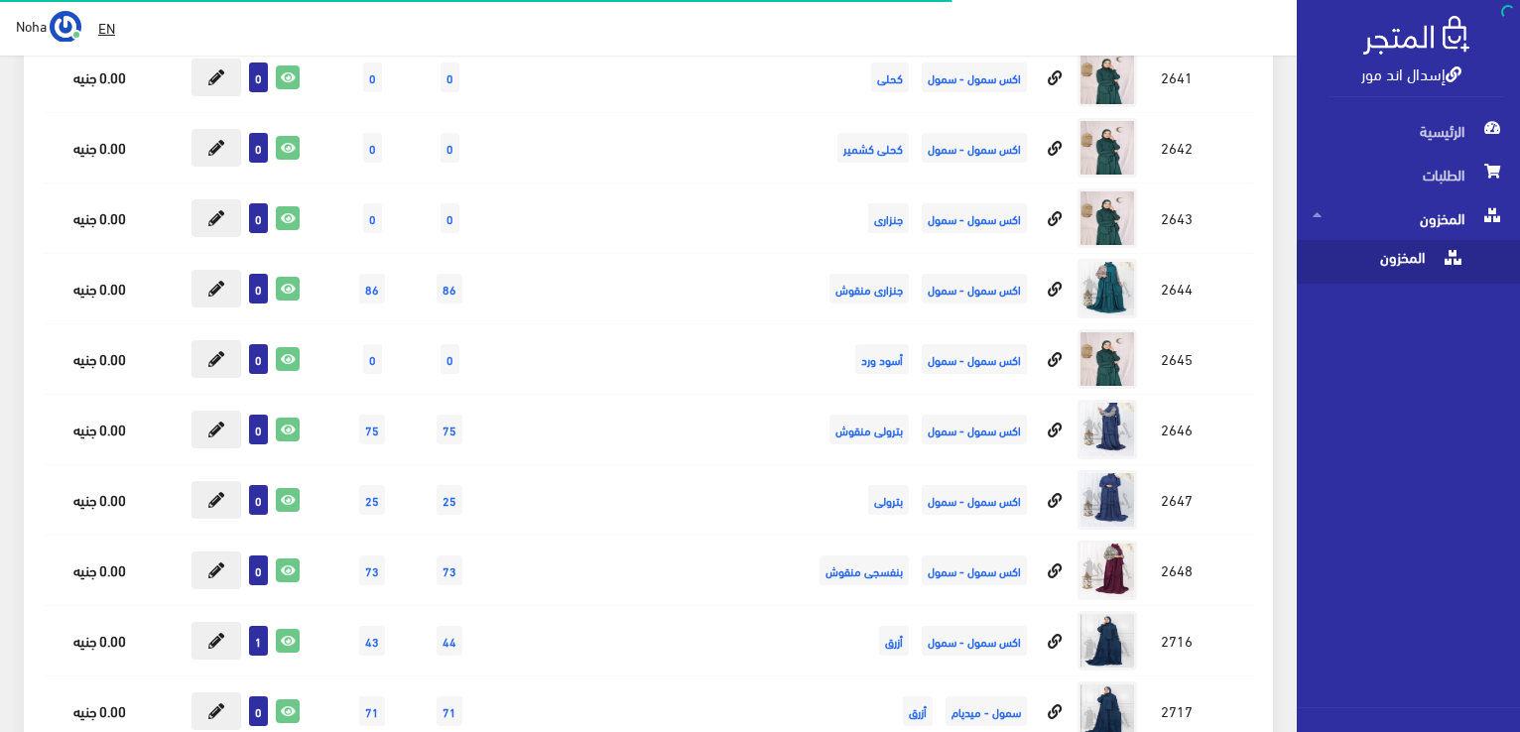
scroll to position [4499, 0]
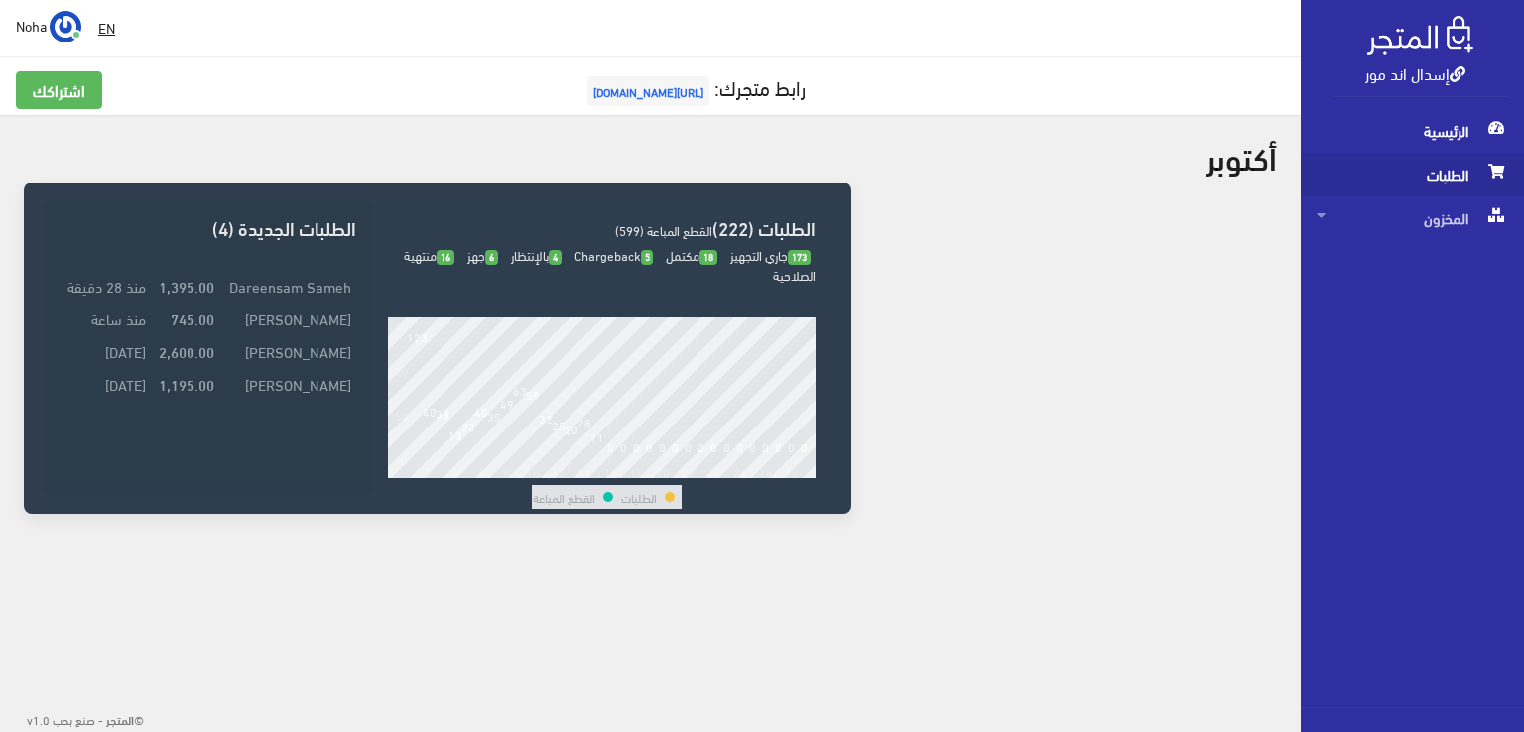
click at [1440, 177] on span "الطلبات" at bounding box center [1411, 175] width 191 height 44
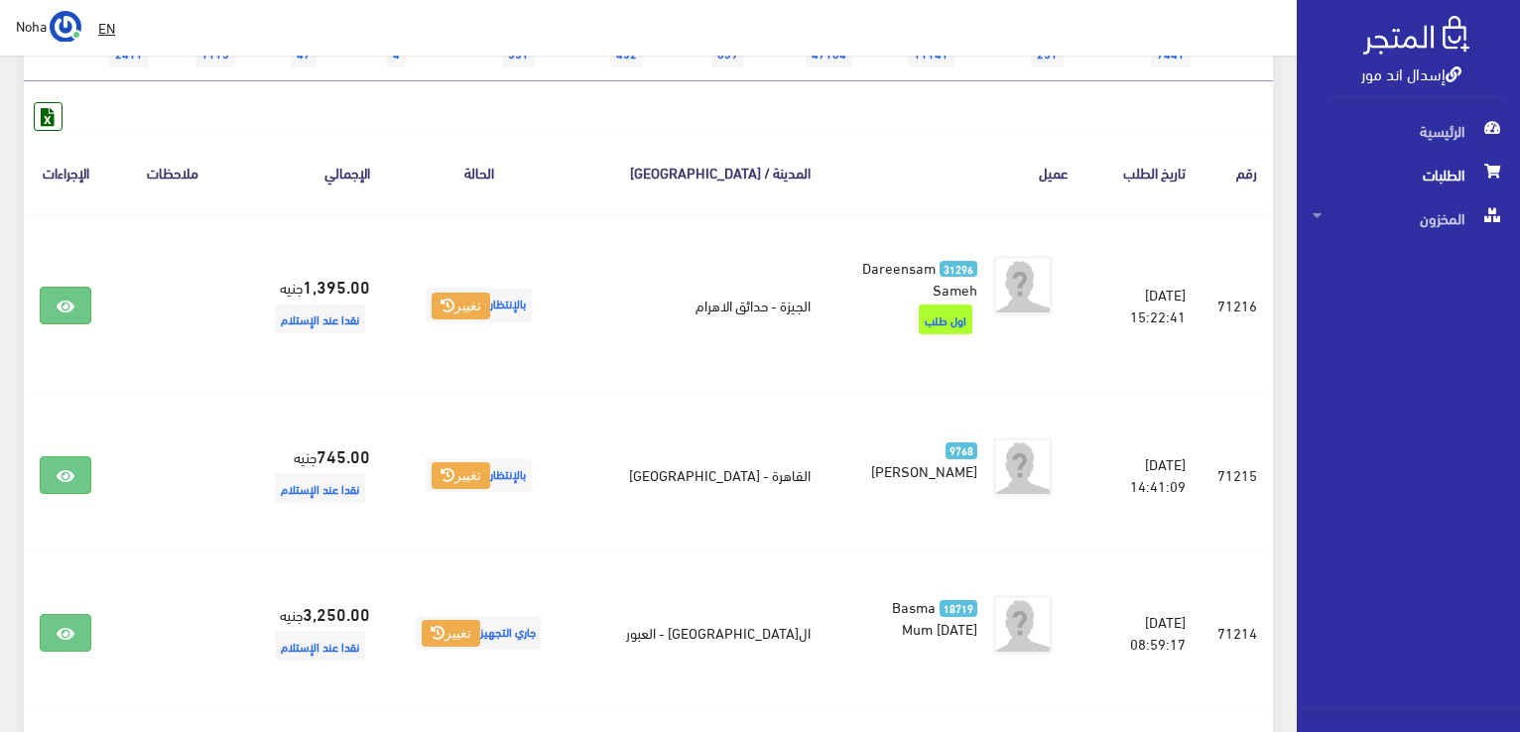
scroll to position [298, 0]
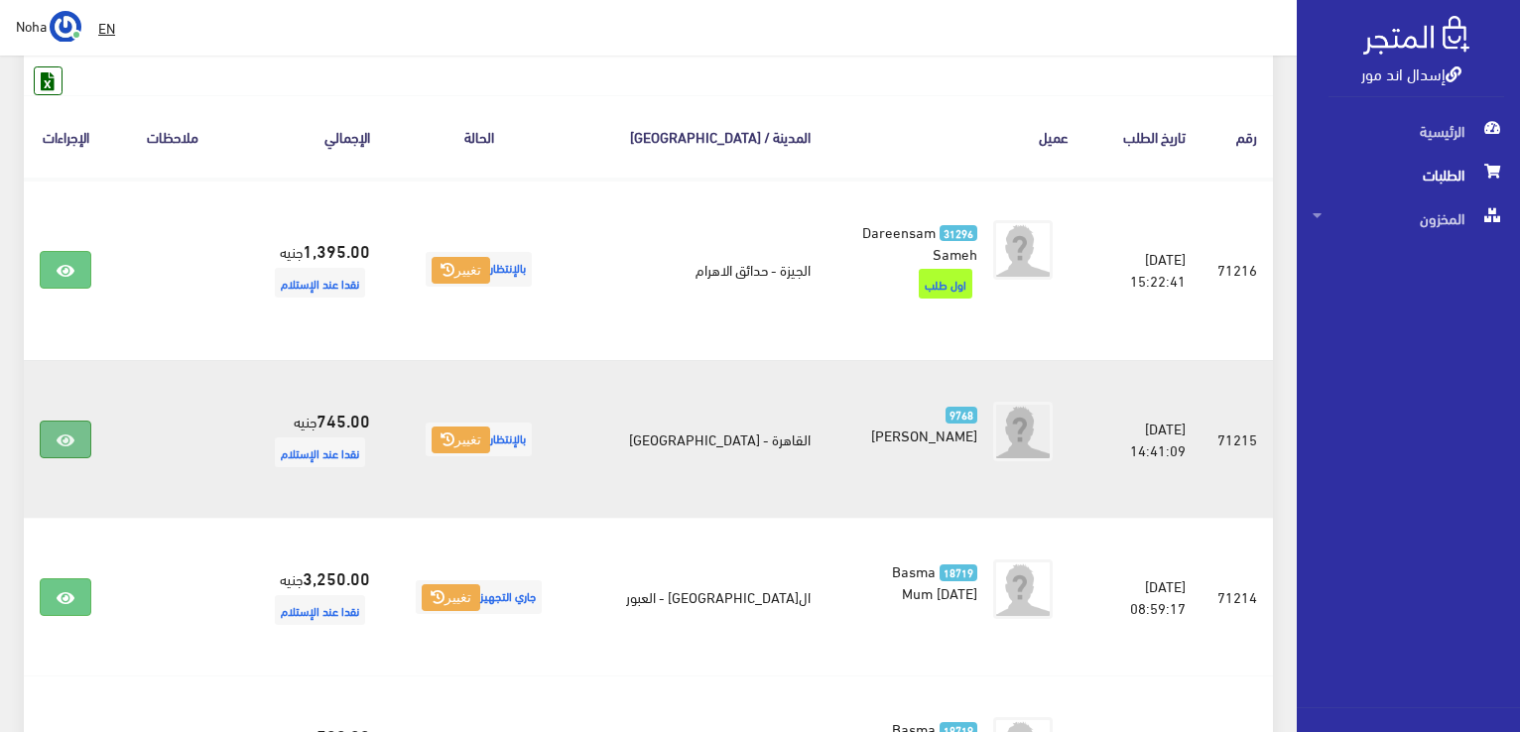
click at [60, 435] on icon at bounding box center [66, 440] width 18 height 16
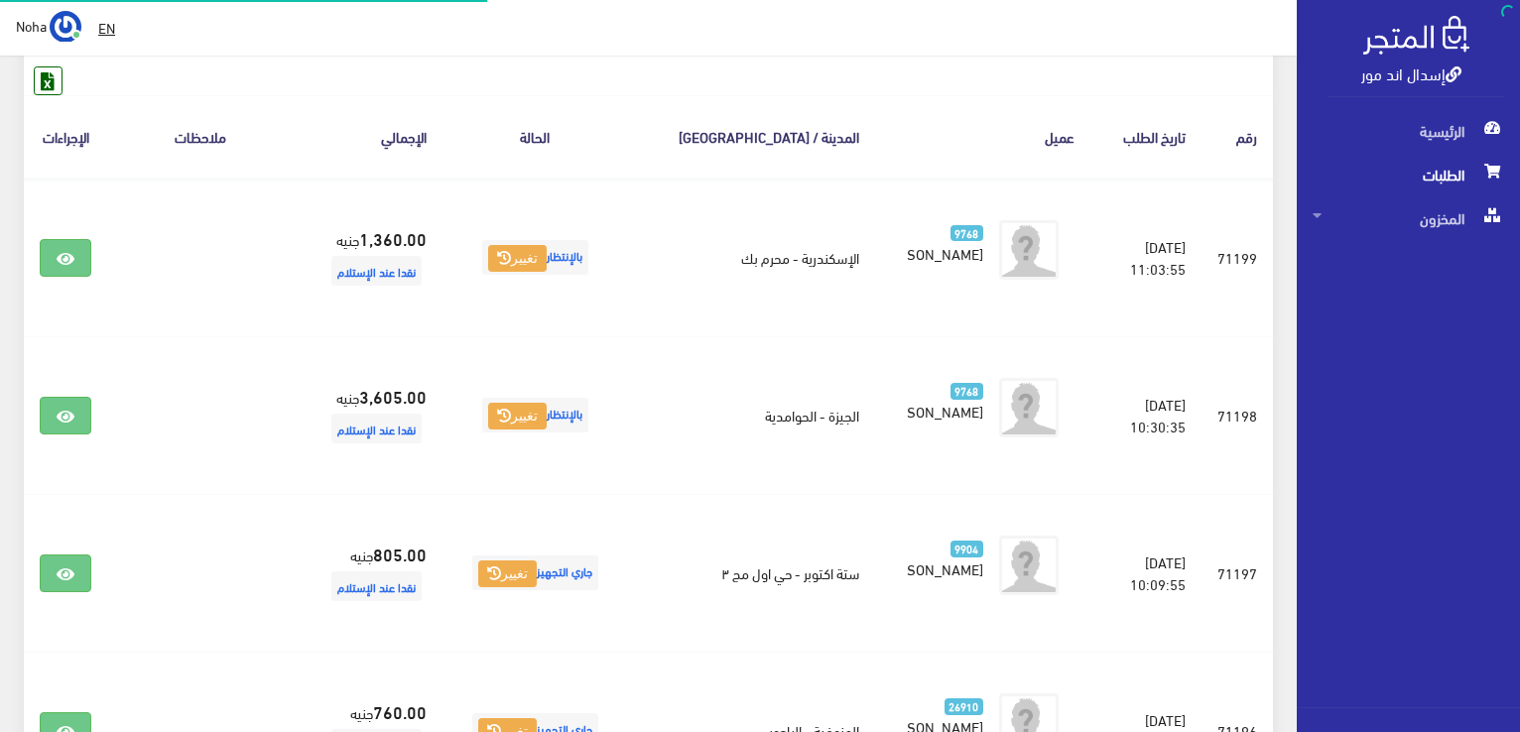
scroll to position [298, 0]
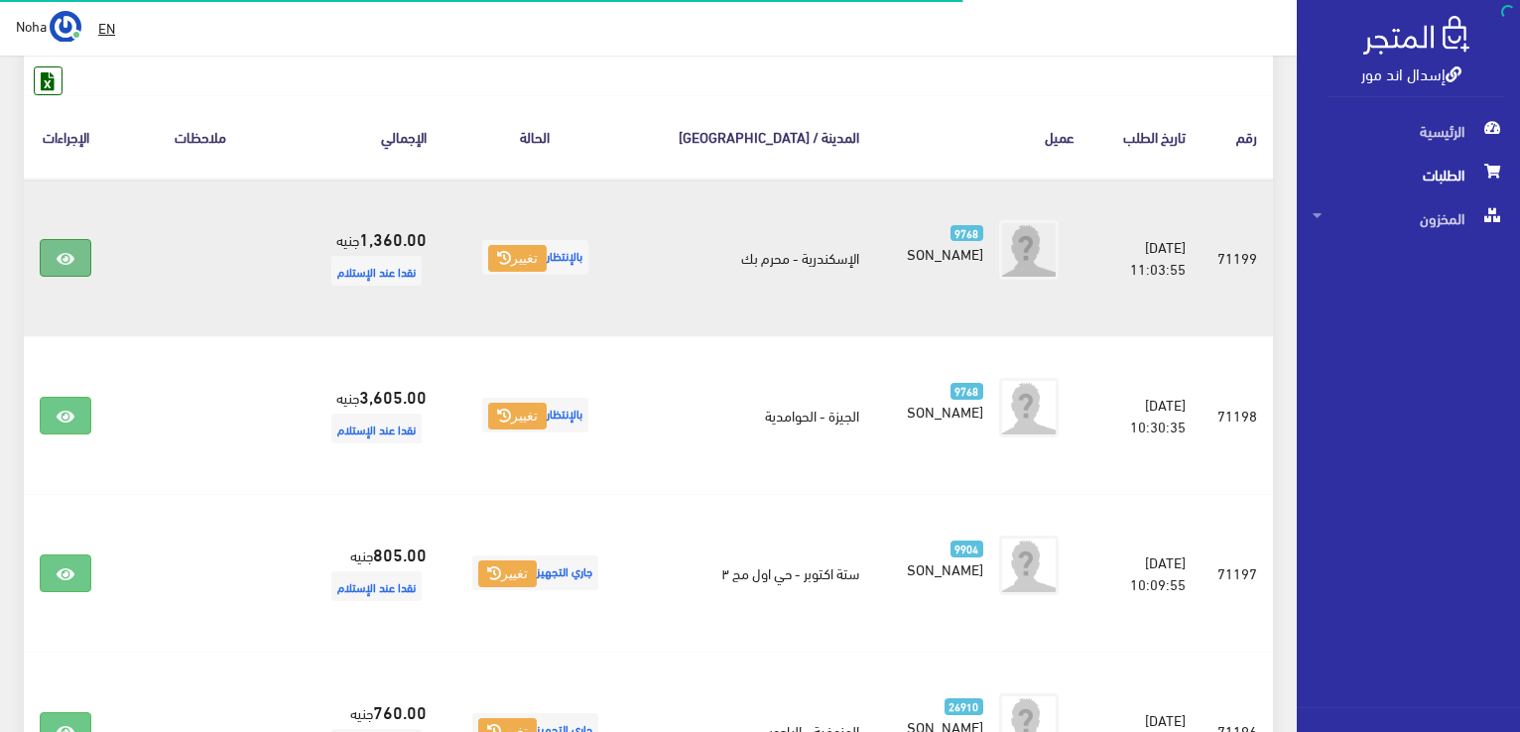
click at [57, 258] on icon at bounding box center [66, 259] width 18 height 16
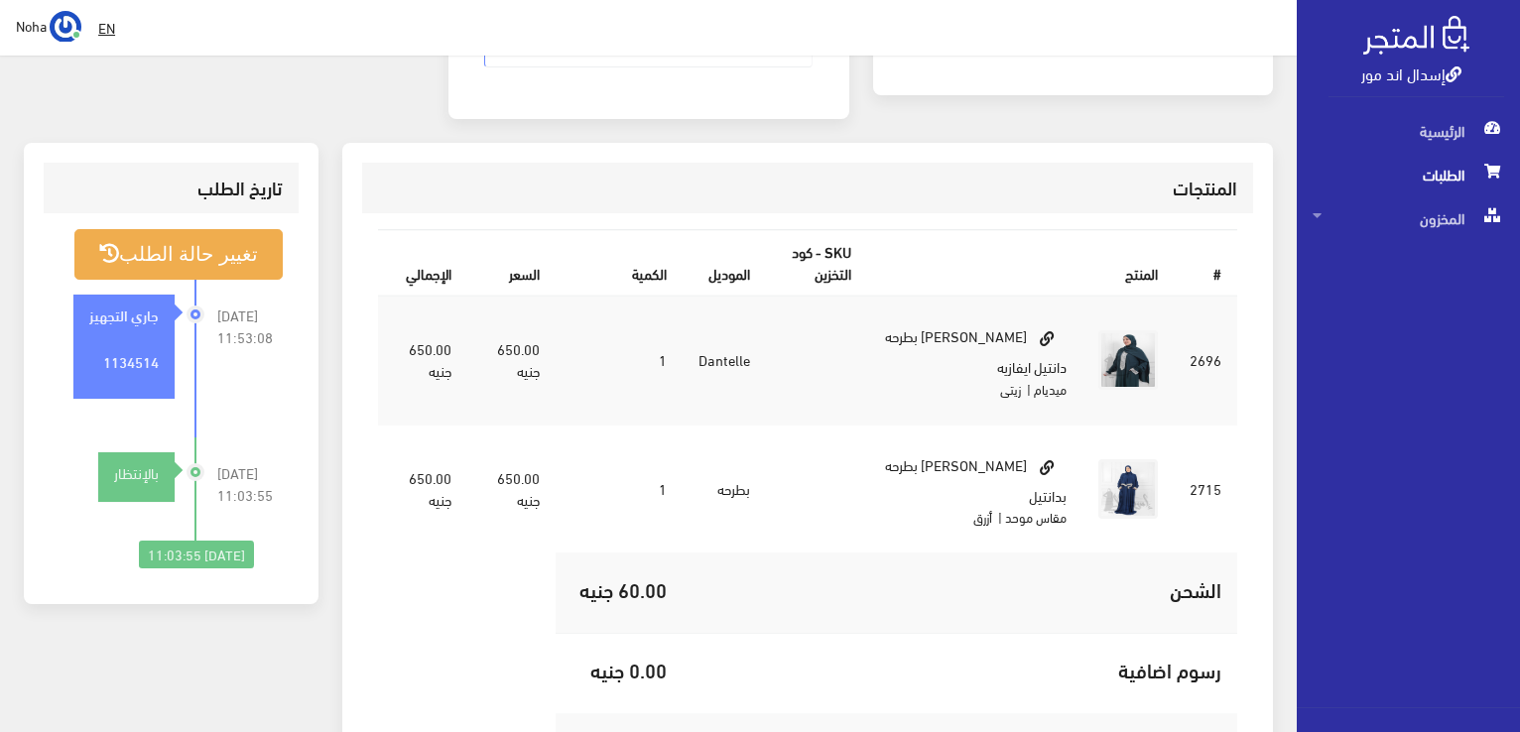
scroll to position [496, 0]
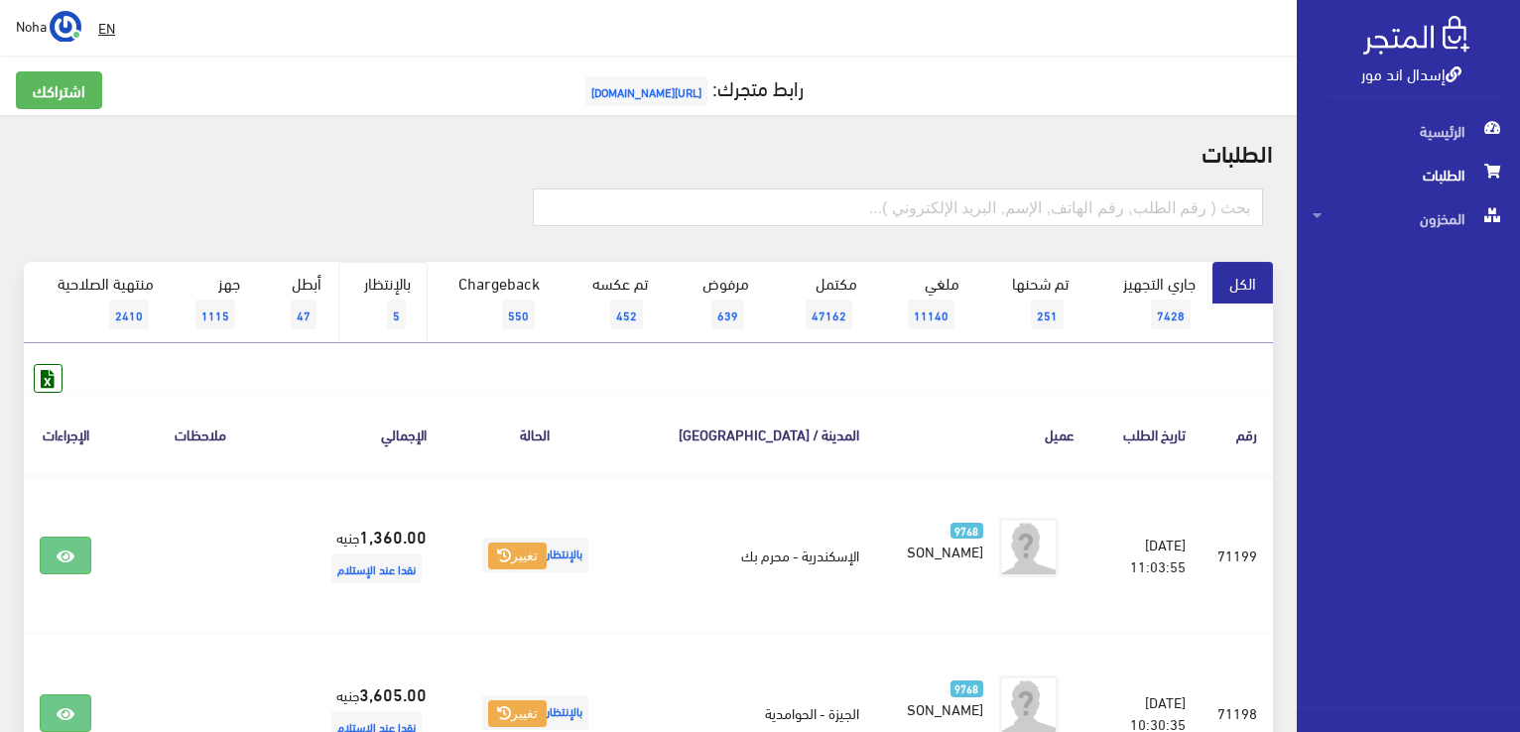
click at [393, 307] on span "5" at bounding box center [396, 315] width 19 height 30
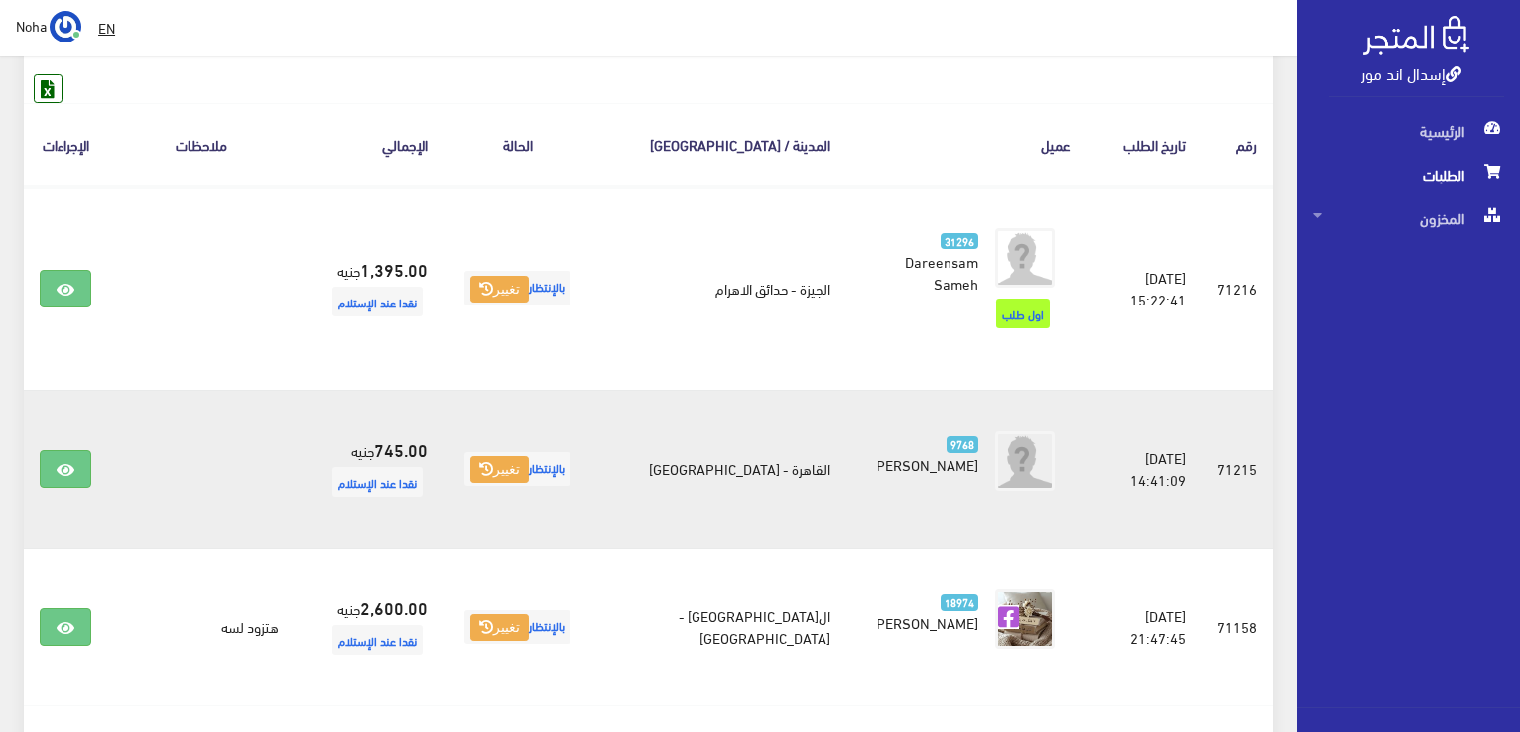
scroll to position [298, 0]
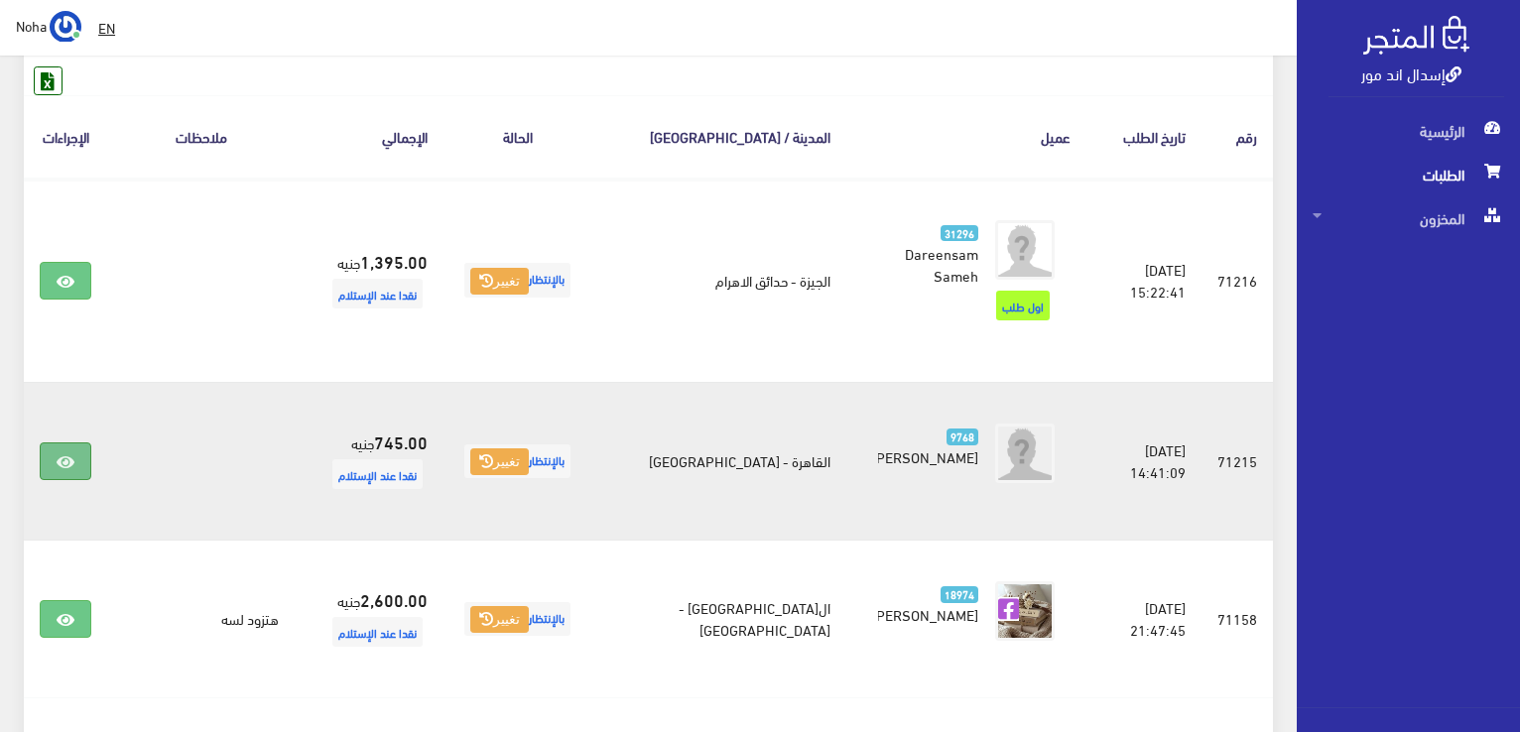
click at [65, 454] on icon at bounding box center [66, 462] width 18 height 16
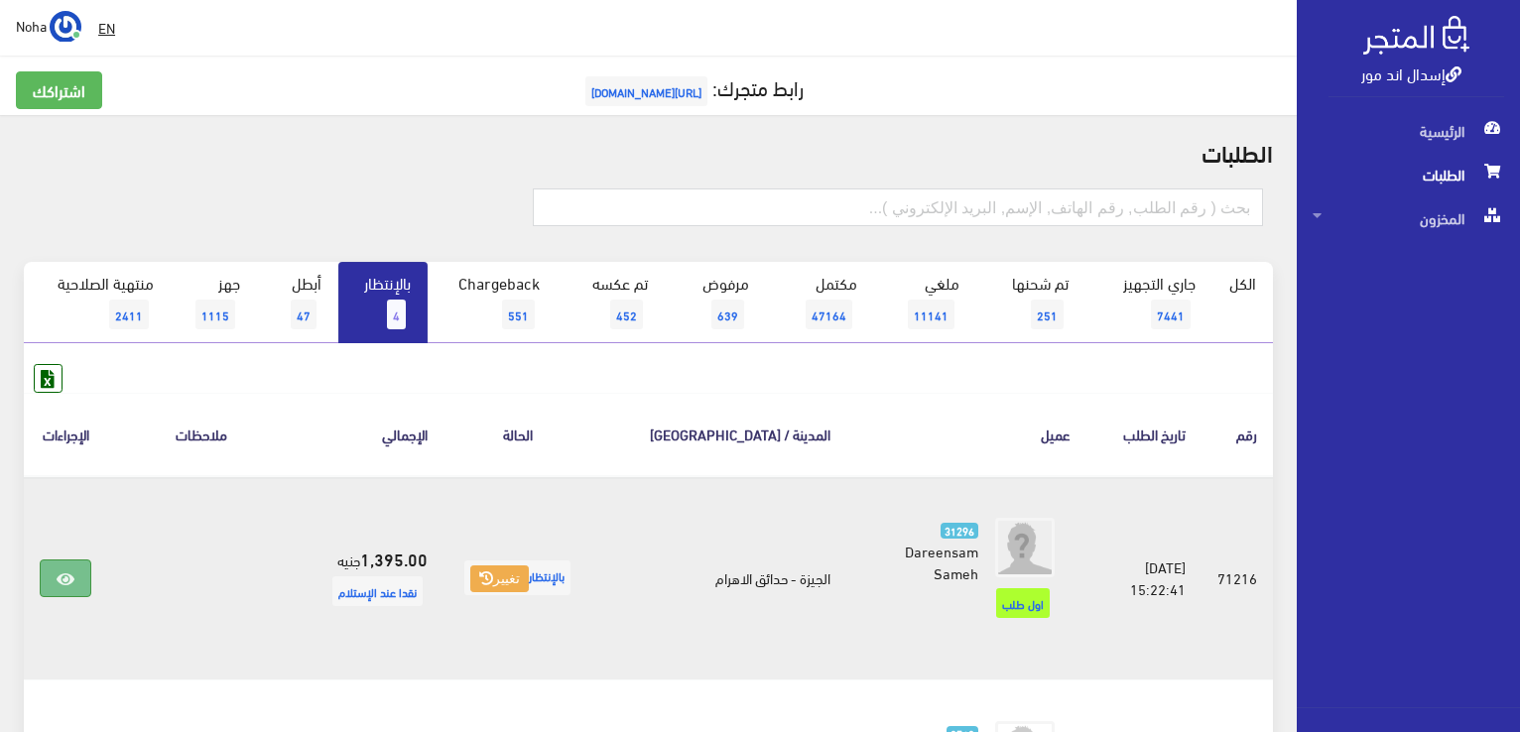
click at [63, 559] on link at bounding box center [66, 578] width 52 height 38
